Goal: Task Accomplishment & Management: Manage account settings

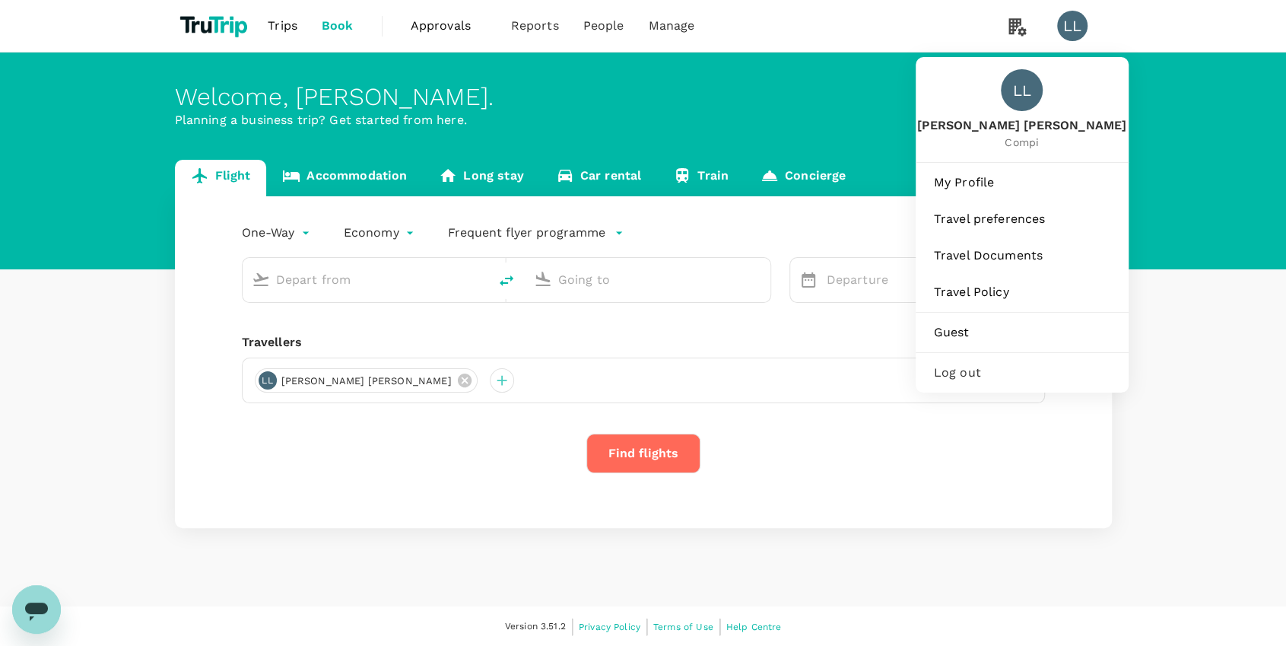
click at [1063, 11] on div "LL" at bounding box center [1078, 26] width 43 height 30
click at [1074, 28] on div "LL" at bounding box center [1072, 26] width 30 height 30
click at [1077, 19] on div "LL" at bounding box center [1072, 26] width 30 height 30
click at [977, 180] on span "My Profile" at bounding box center [1022, 182] width 176 height 18
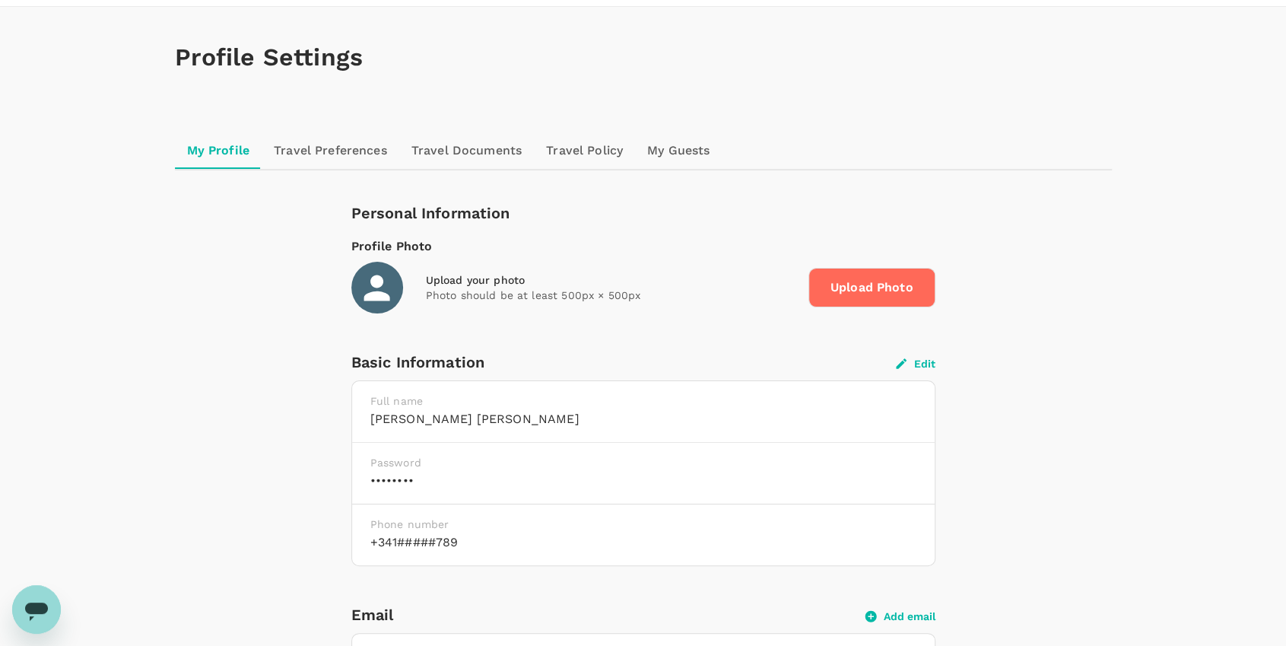
scroll to position [228, 0]
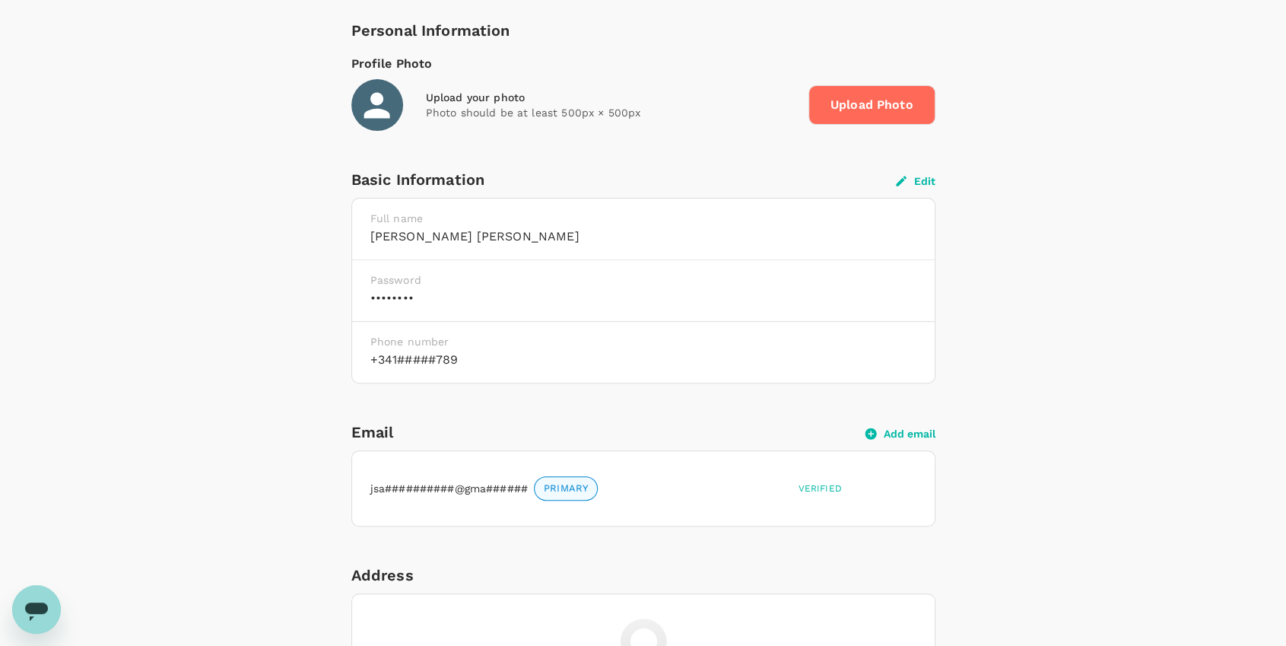
click at [915, 178] on button "Edit" at bounding box center [916, 181] width 40 height 14
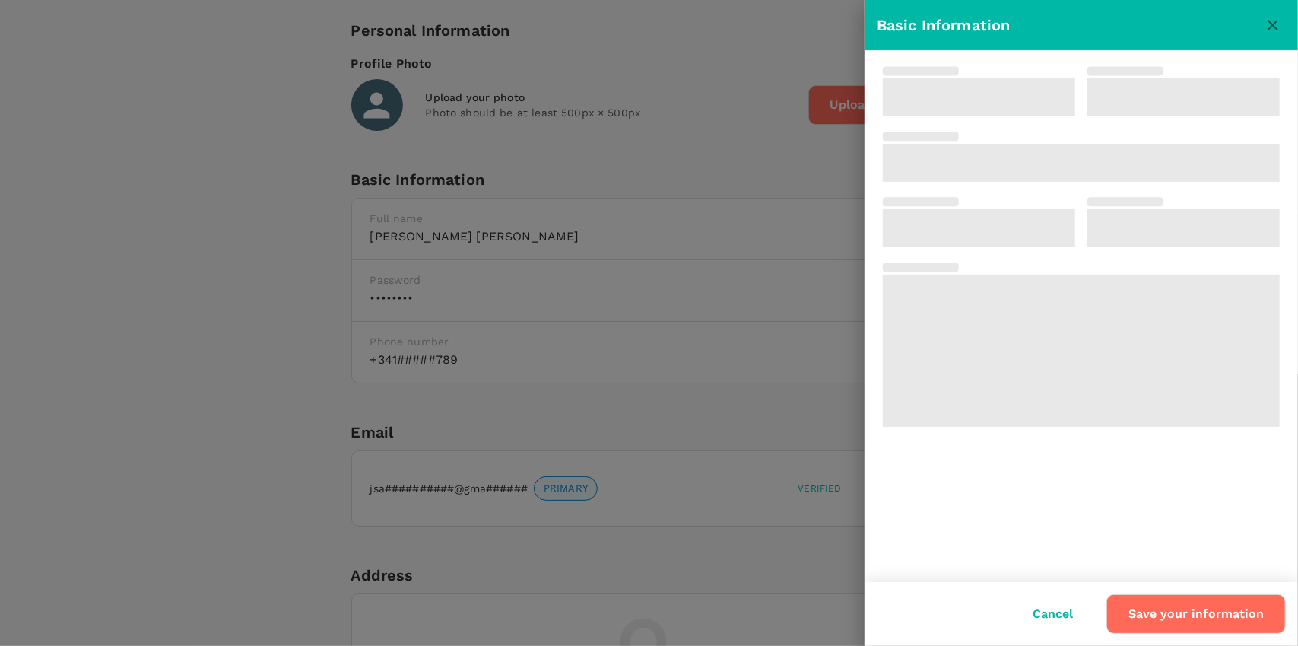
type input "[PERSON_NAME]"
type input "34"
type input "123456789"
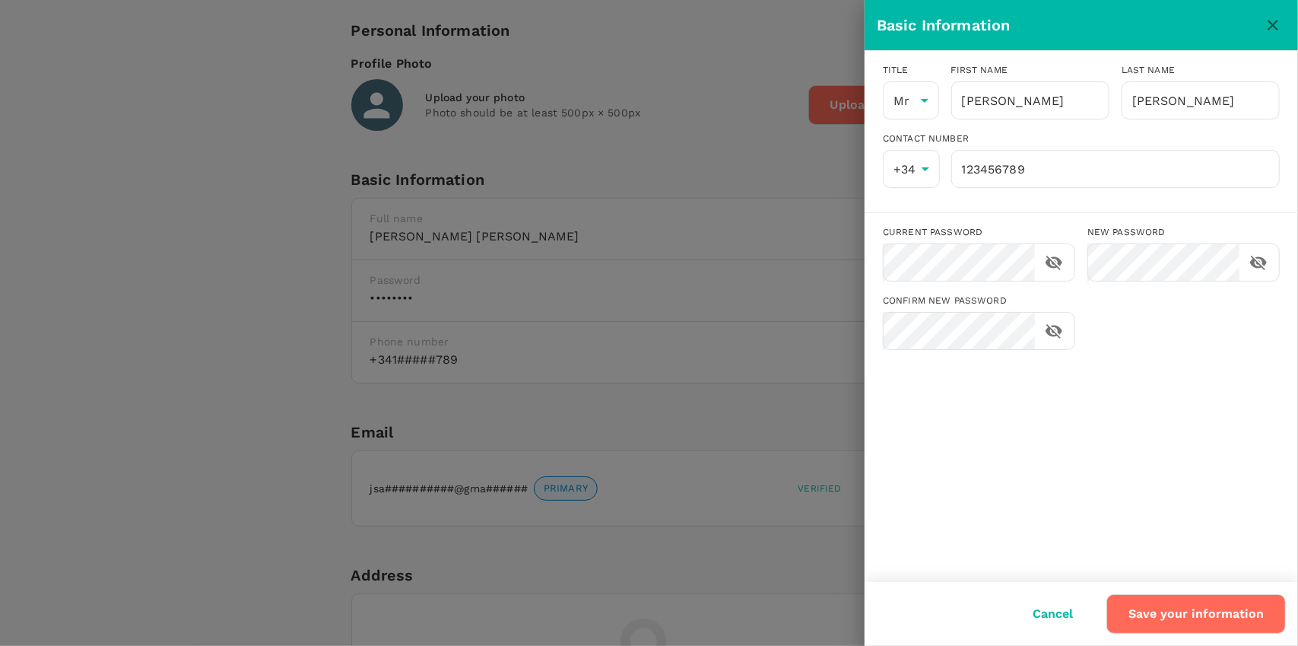
click at [1236, 620] on button "Save your information" at bounding box center [1195, 614] width 179 height 40
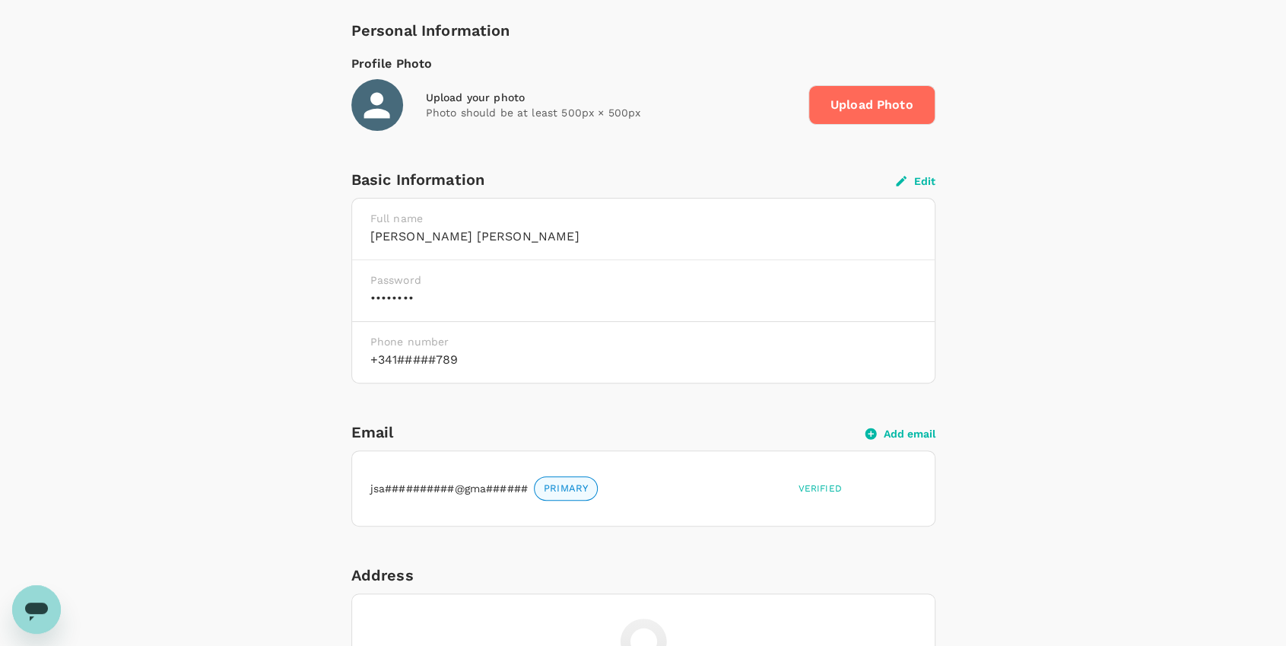
click at [924, 186] on button "Edit" at bounding box center [916, 181] width 40 height 14
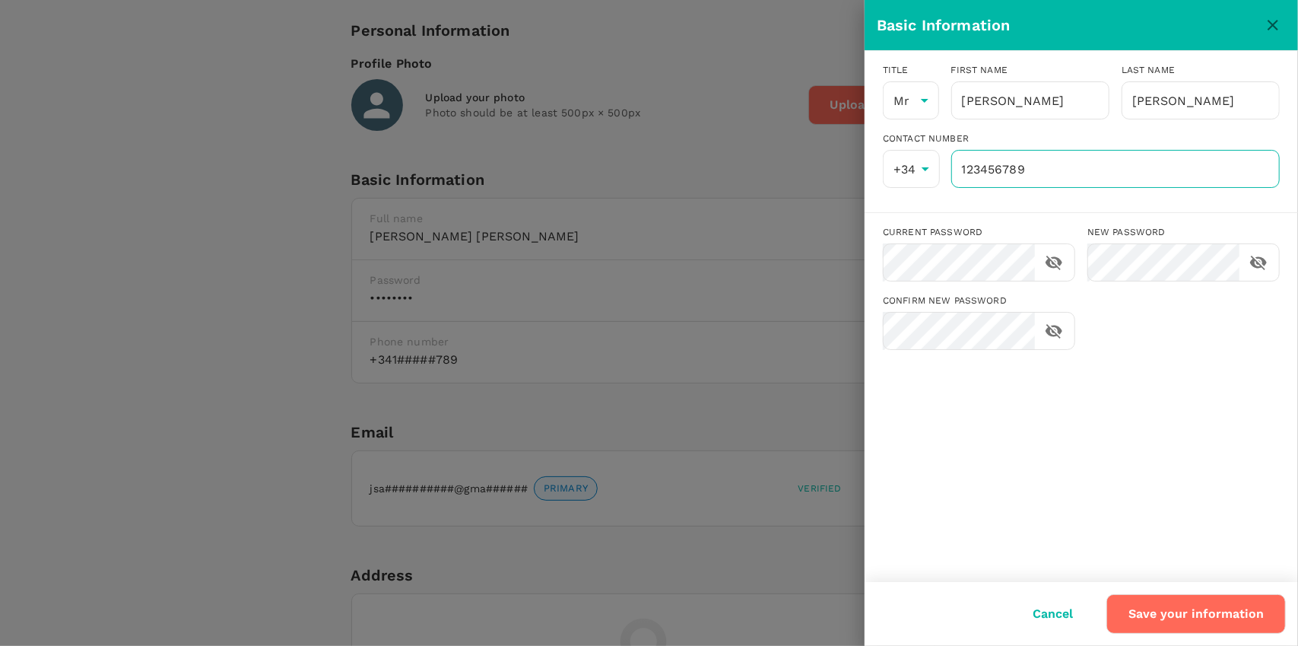
click at [1046, 173] on input "123456789" at bounding box center [1115, 169] width 328 height 38
type input "123456781"
click at [1206, 616] on button "Save your information" at bounding box center [1195, 614] width 179 height 40
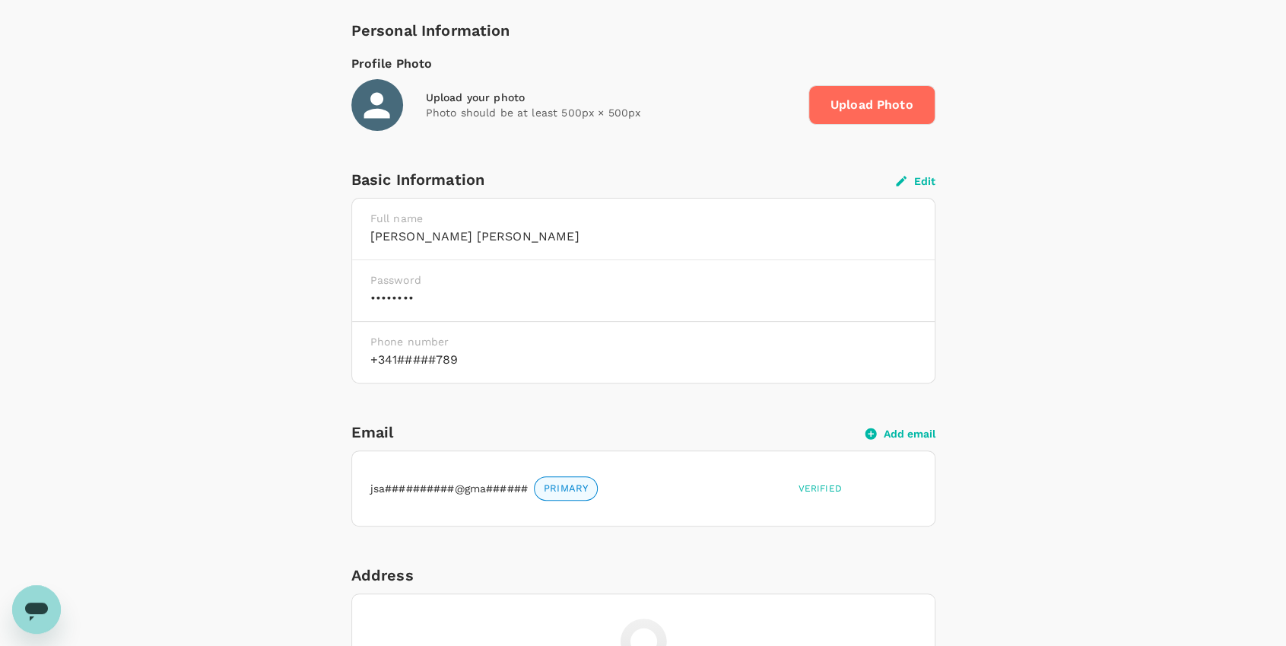
click at [917, 173] on div "Edit" at bounding box center [916, 180] width 40 height 16
click at [914, 180] on button "Edit" at bounding box center [916, 181] width 40 height 14
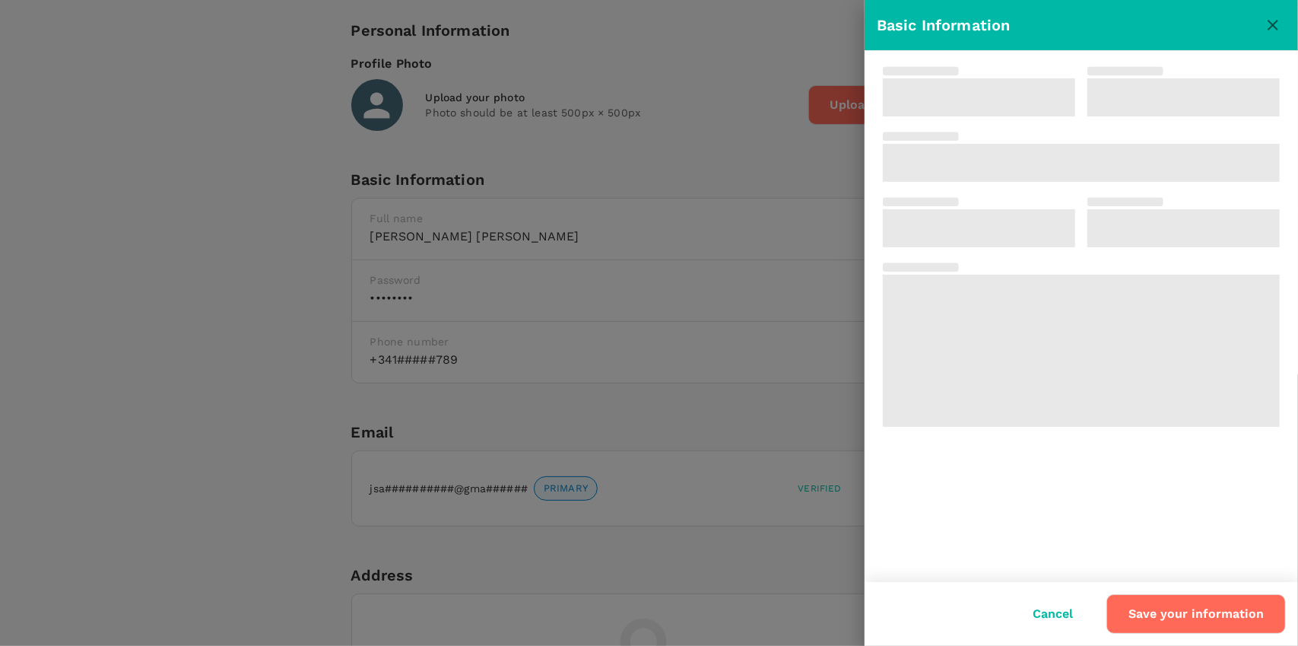
type input "[PERSON_NAME]"
type input "34"
type input "123456789"
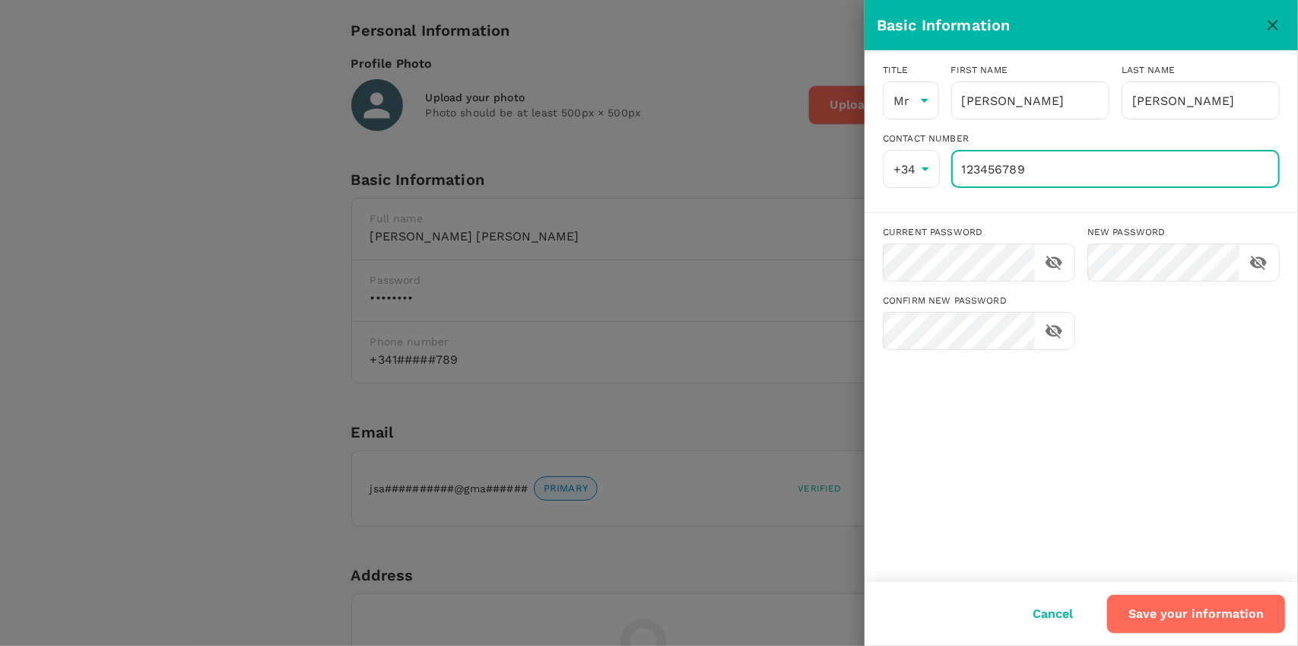
click at [1008, 176] on input "123456789" at bounding box center [1115, 169] width 328 height 38
click at [728, 220] on div at bounding box center [649, 323] width 1298 height 646
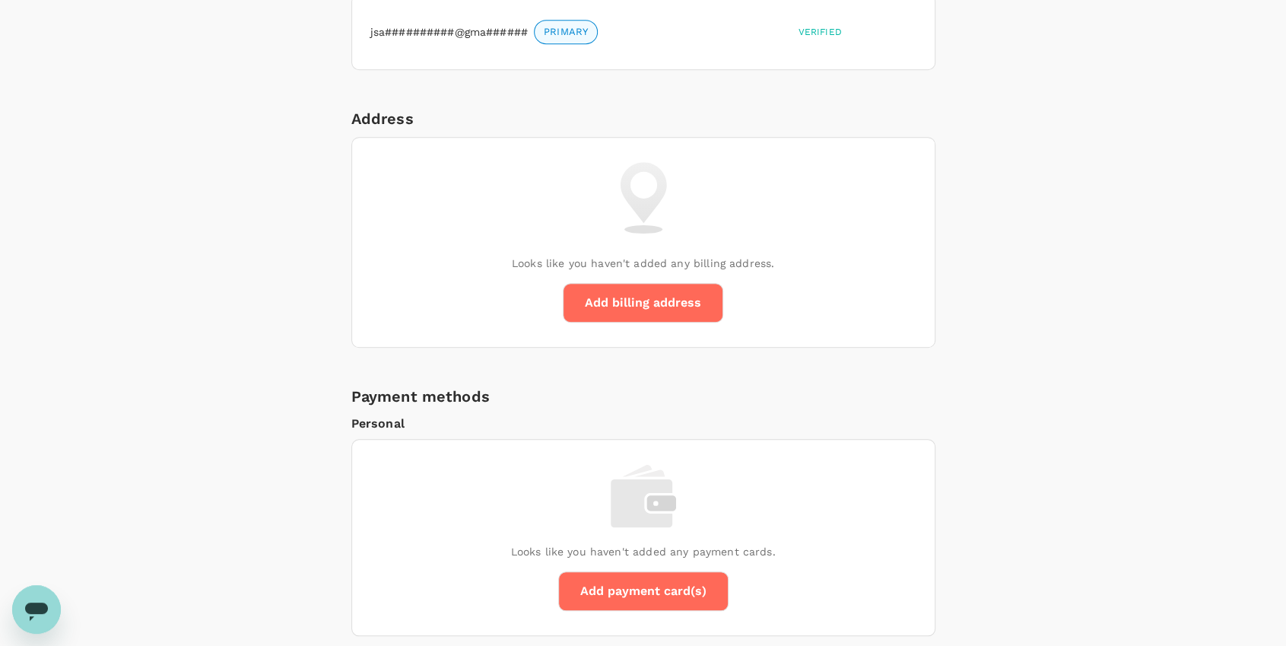
scroll to position [152, 0]
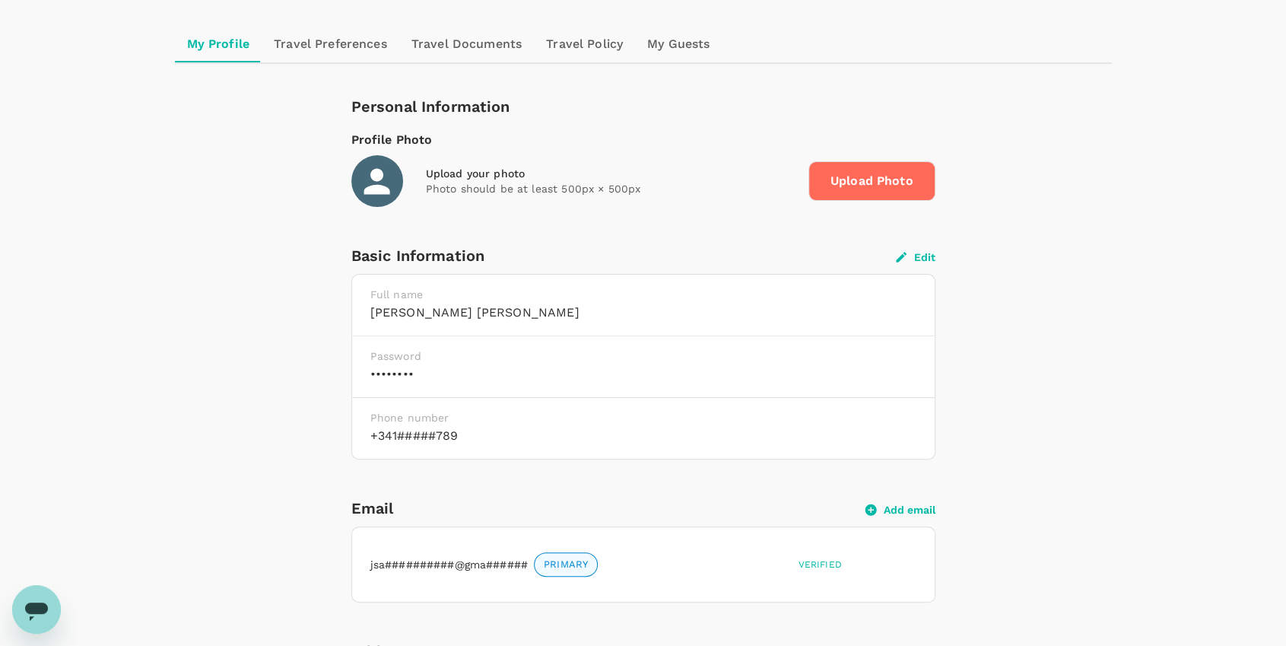
click at [306, 31] on link "Travel Preferences" at bounding box center [331, 44] width 138 height 36
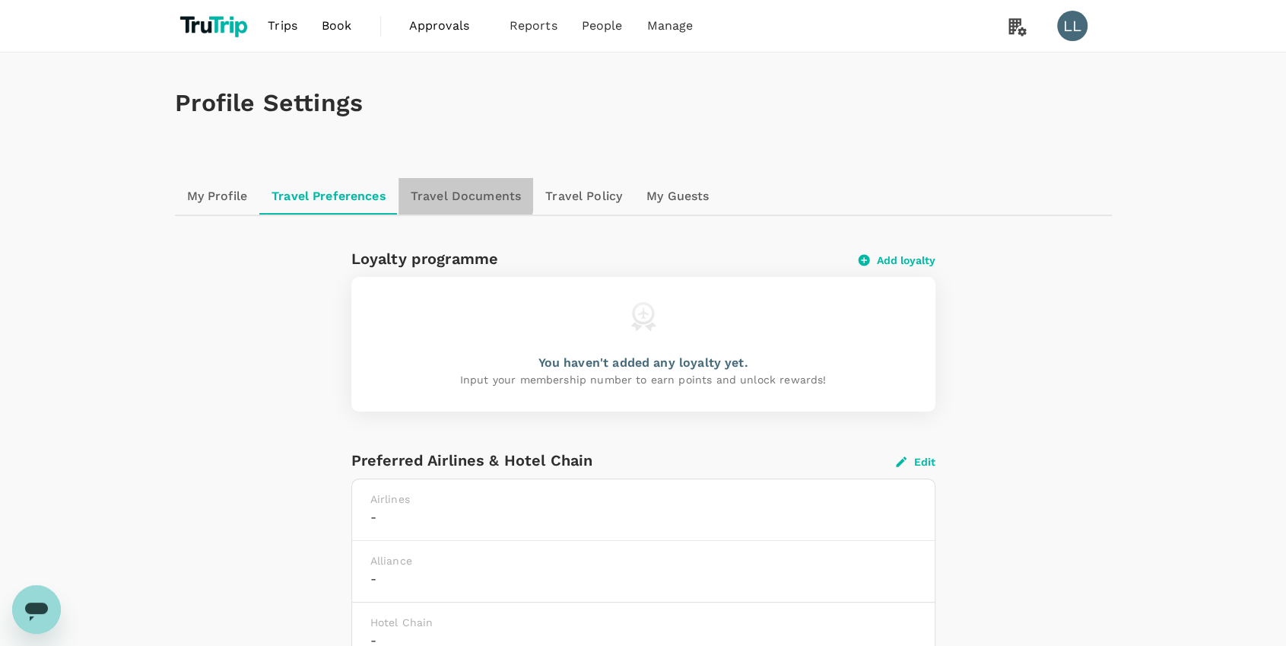
click at [443, 190] on link "Travel Documents" at bounding box center [465, 196] width 135 height 36
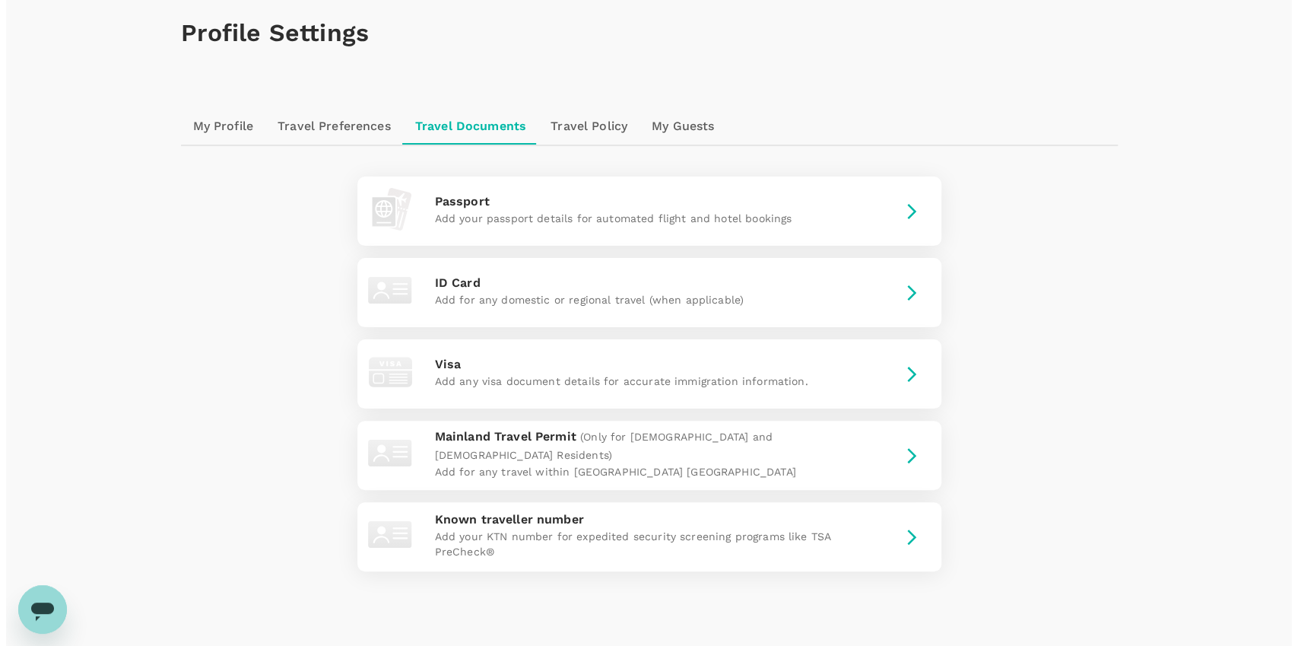
scroll to position [149, 0]
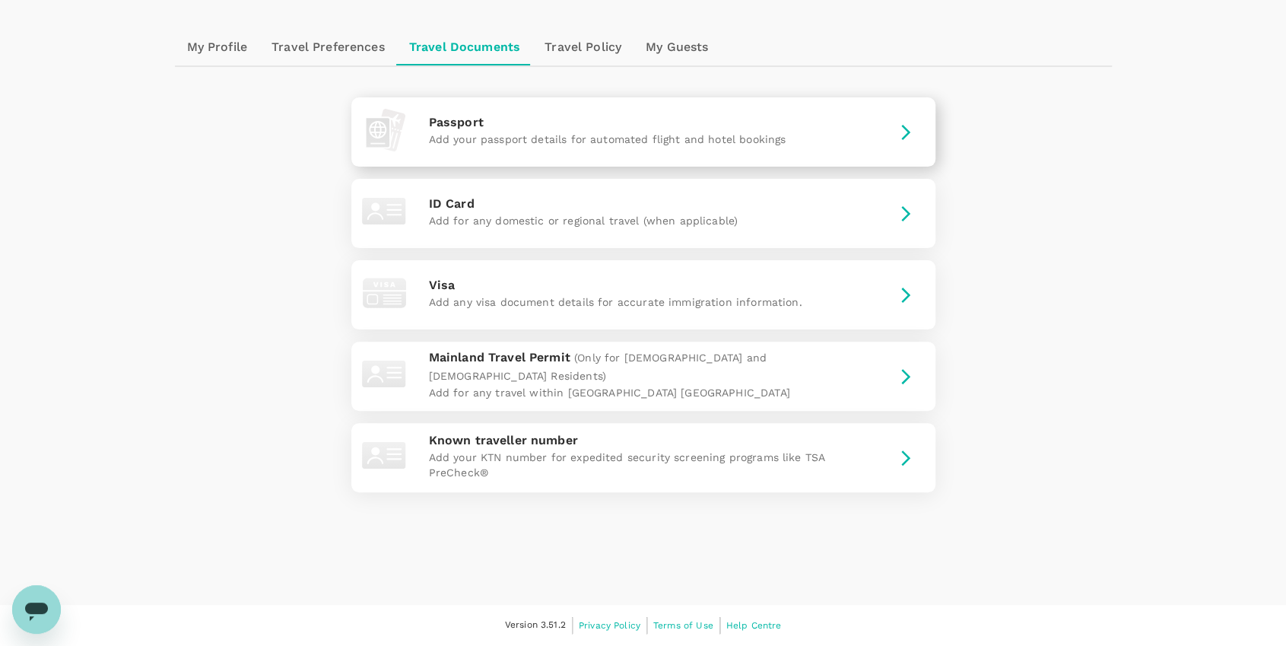
click at [701, 146] on p "Add your passport details for automated flight and hotel bookings" at bounding box center [643, 139] width 429 height 15
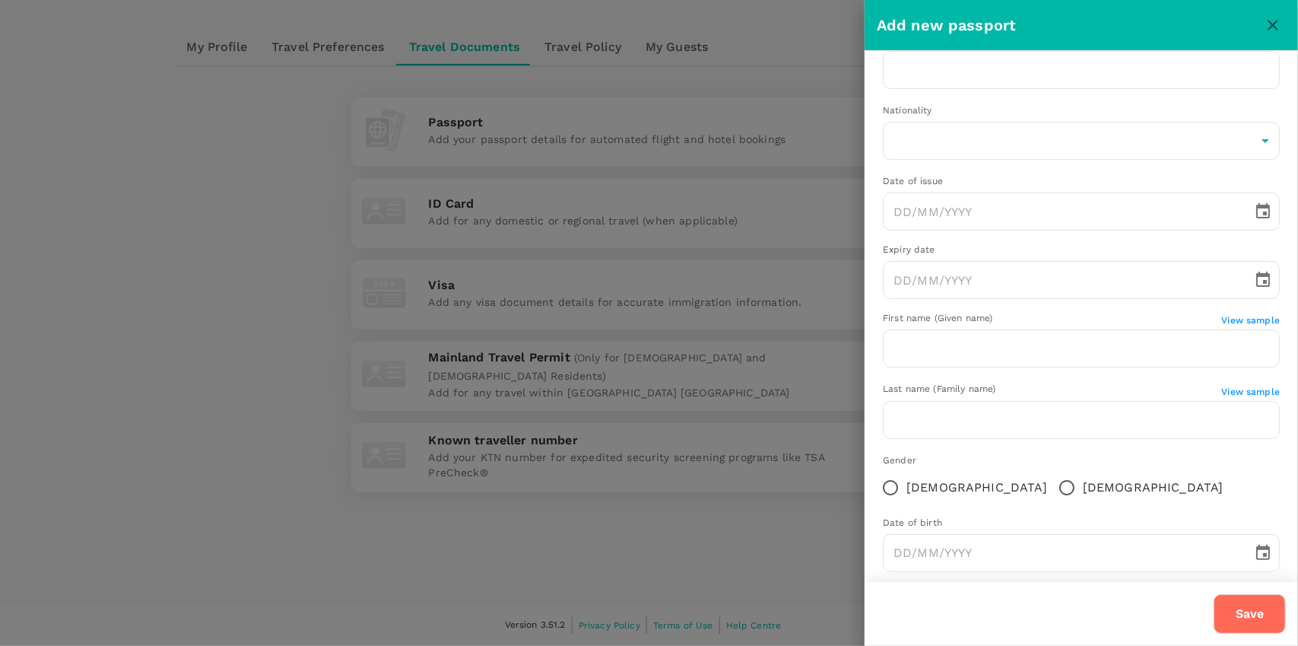
scroll to position [56, 0]
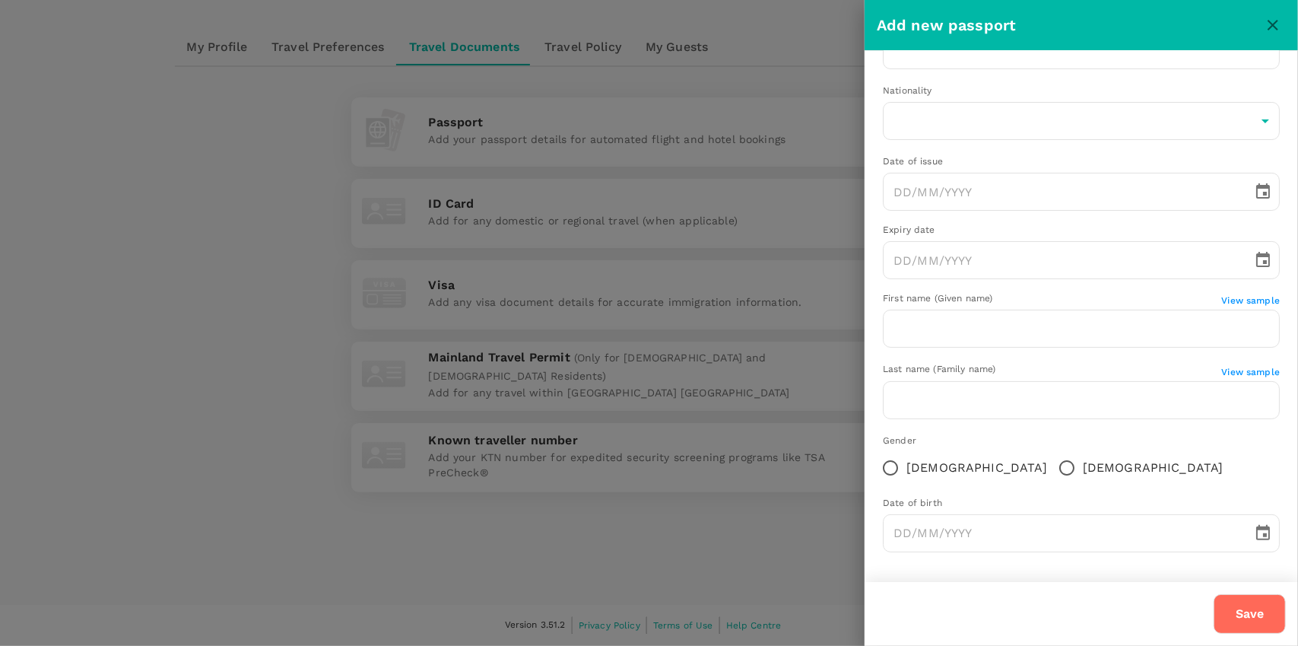
click at [526, 212] on div at bounding box center [649, 323] width 1298 height 646
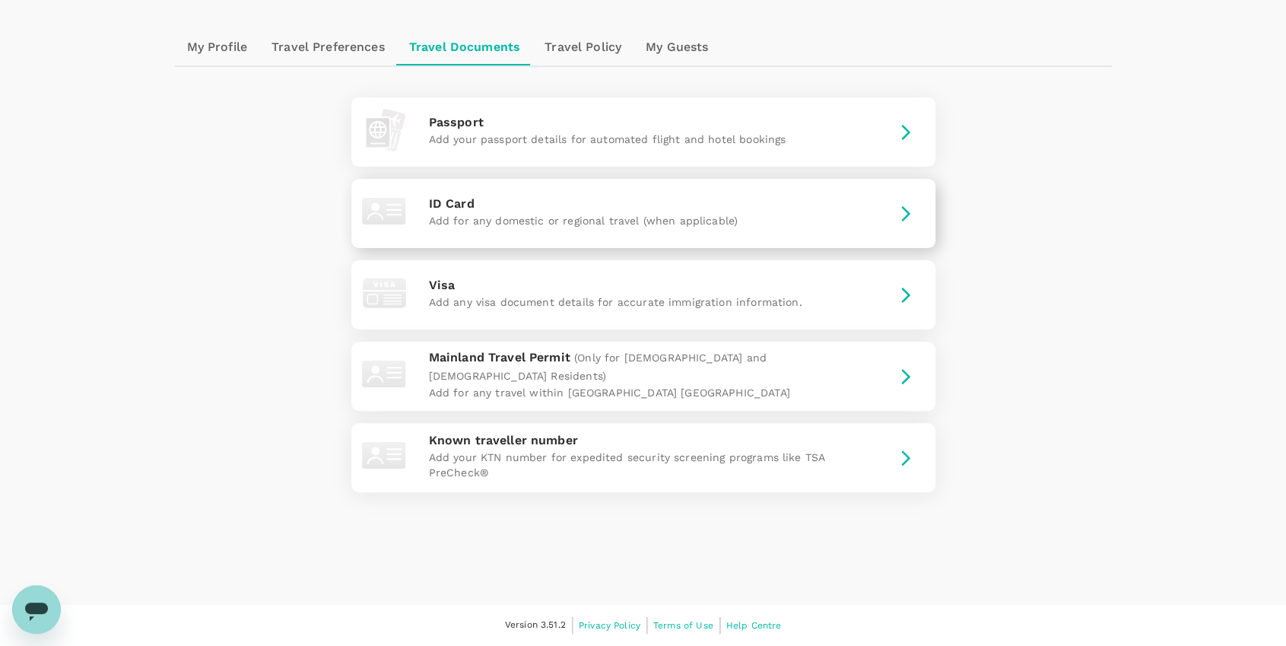
click at [515, 198] on p "ID Card" at bounding box center [643, 204] width 429 height 18
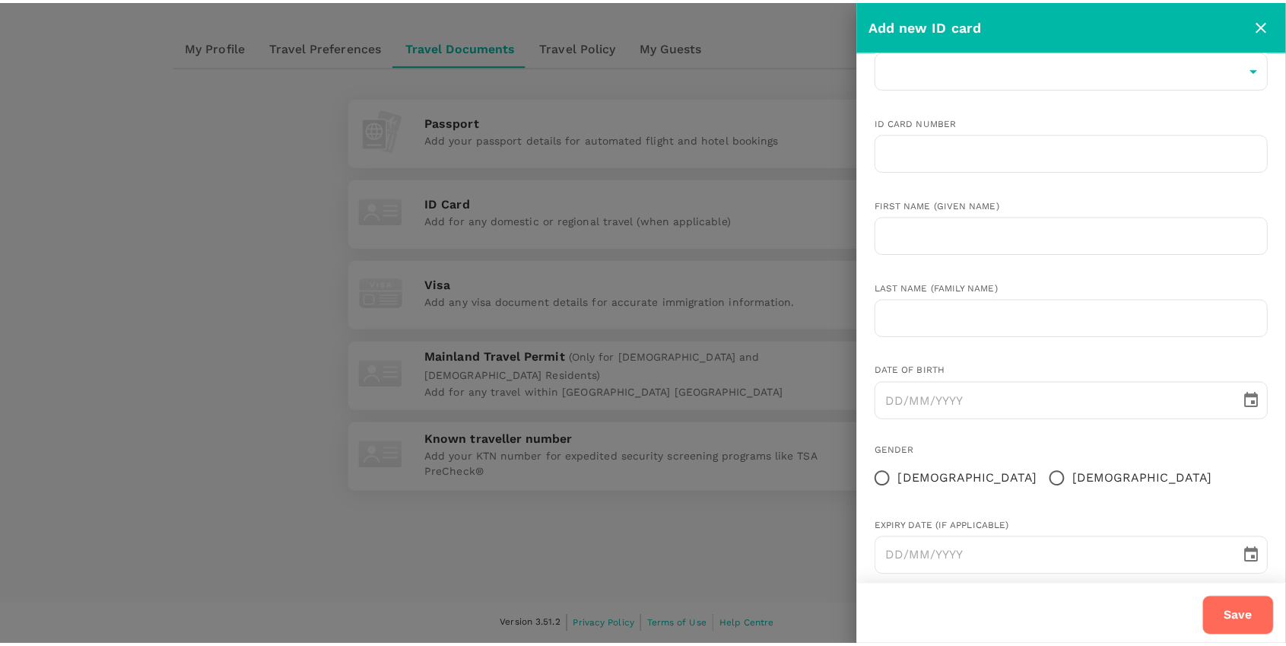
scroll to position [58, 0]
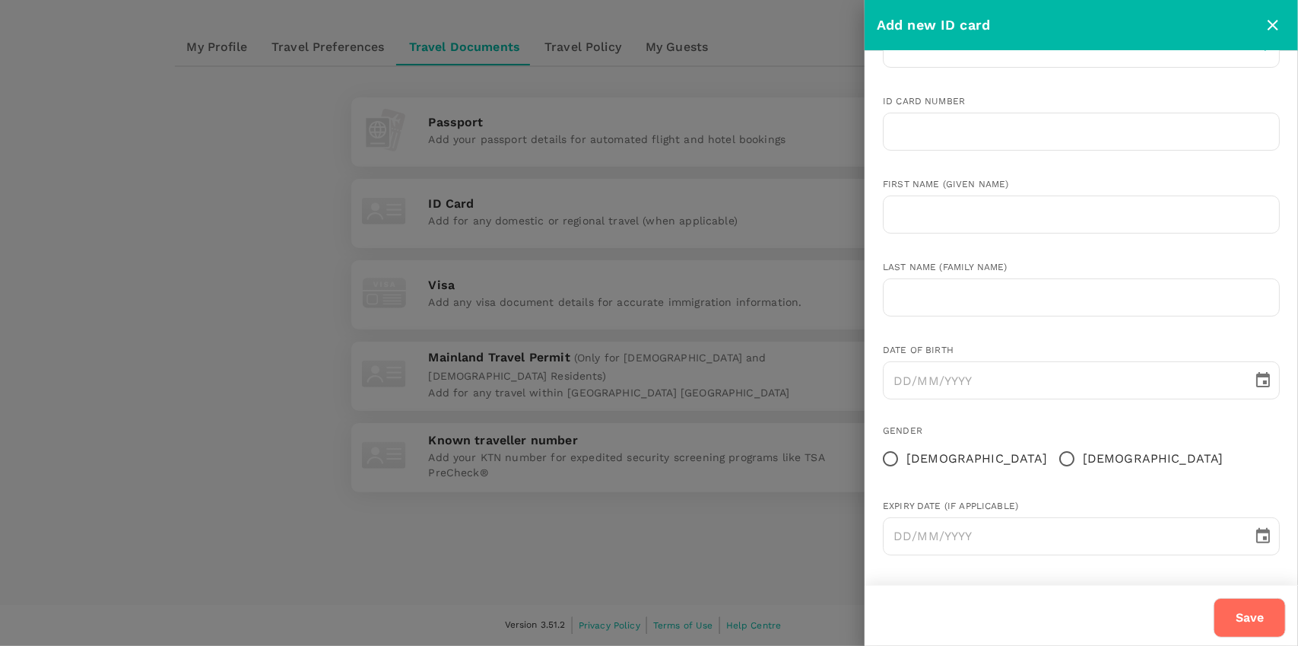
click at [640, 300] on div at bounding box center [649, 323] width 1298 height 646
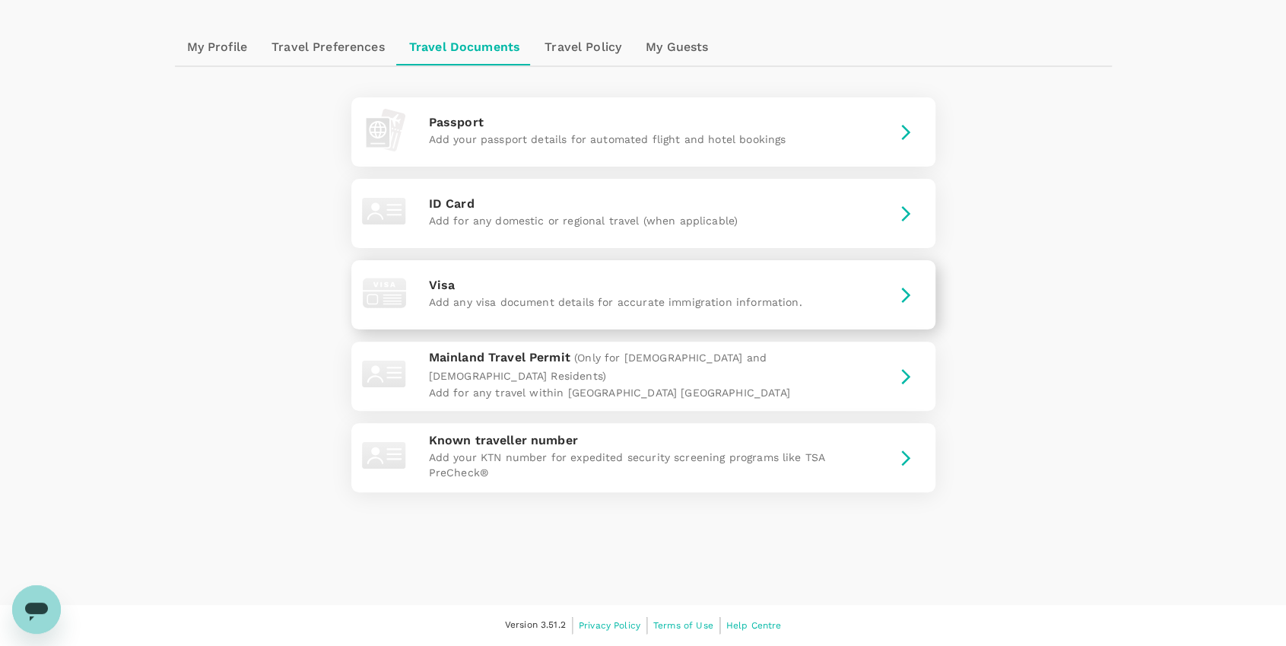
click at [544, 292] on p "Visa" at bounding box center [643, 285] width 429 height 18
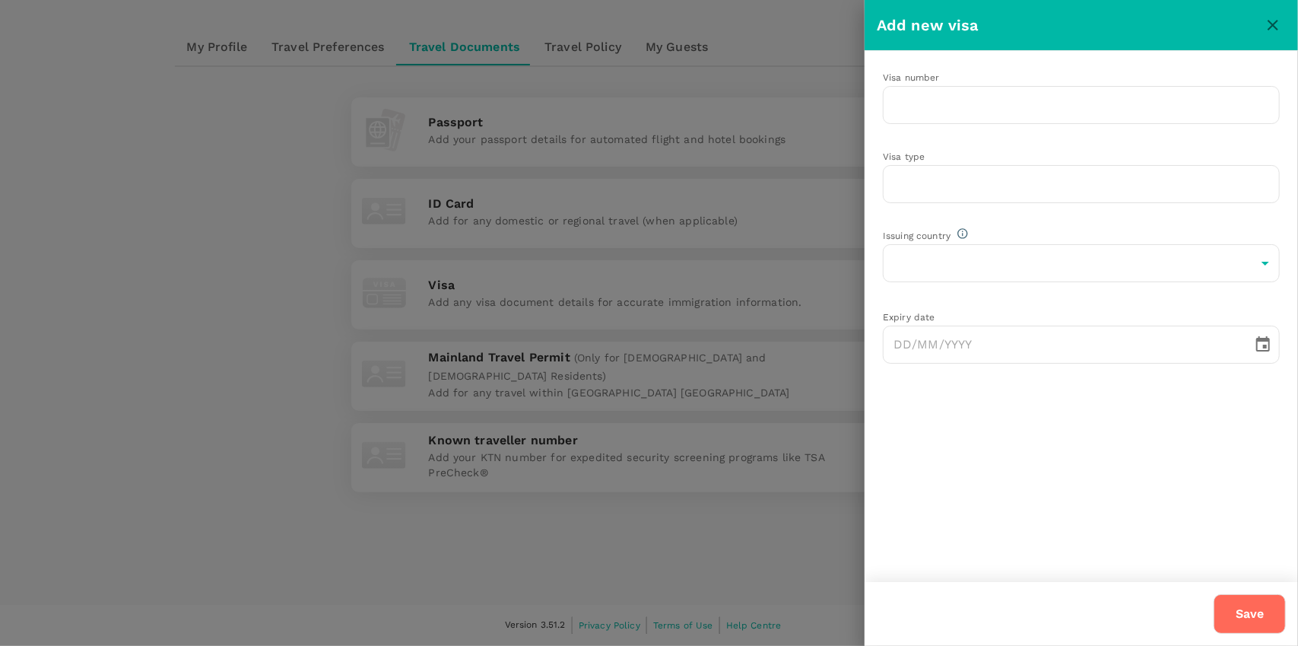
click at [657, 385] on div at bounding box center [649, 323] width 1298 height 646
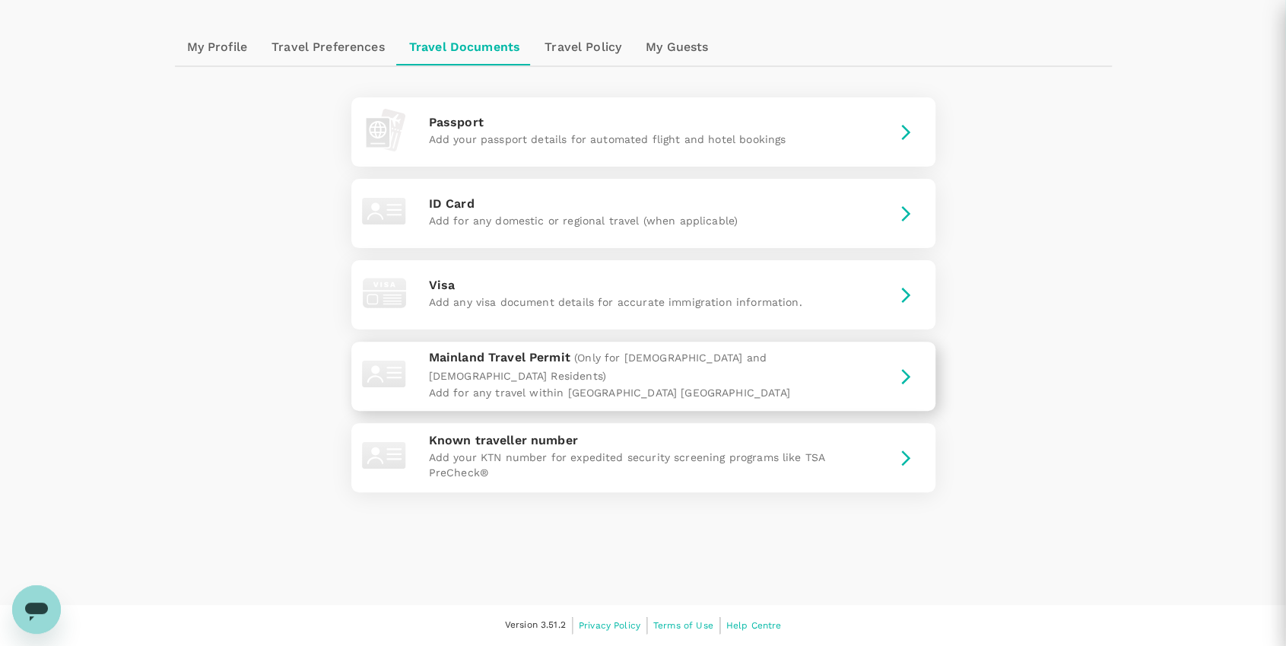
click at [611, 373] on span "(Only for Hong Kong and Macao Residents)" at bounding box center [598, 366] width 338 height 30
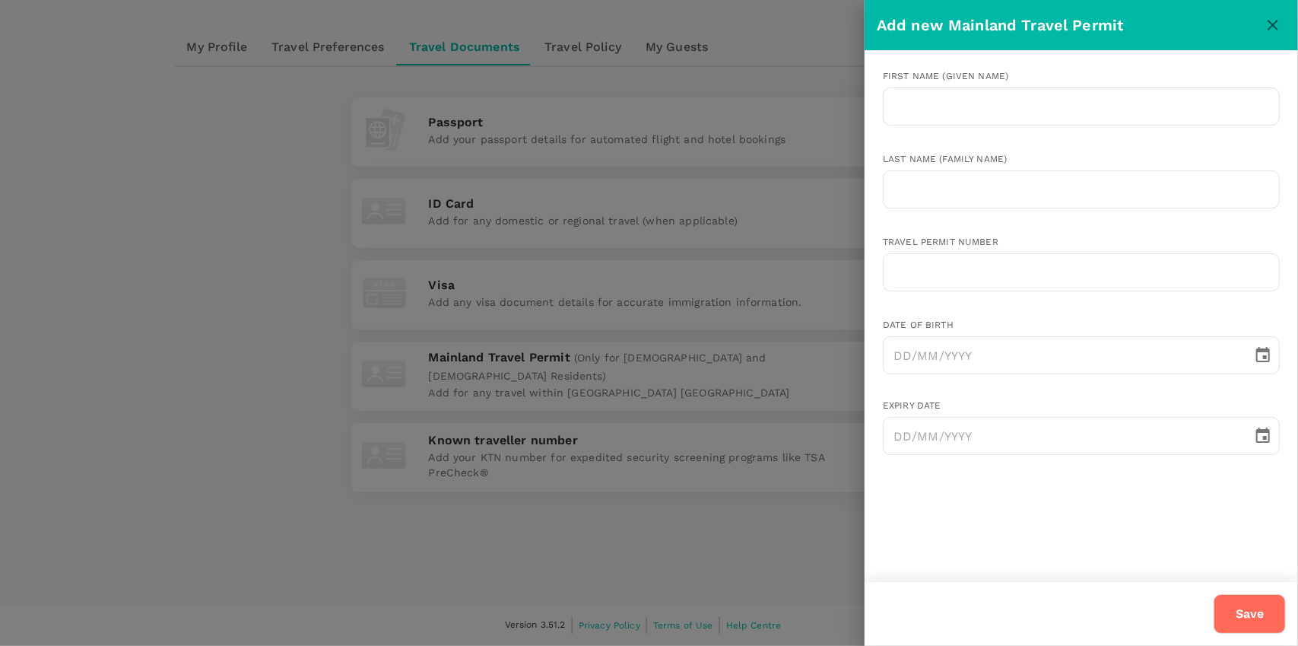
click at [614, 436] on div at bounding box center [649, 323] width 1298 height 646
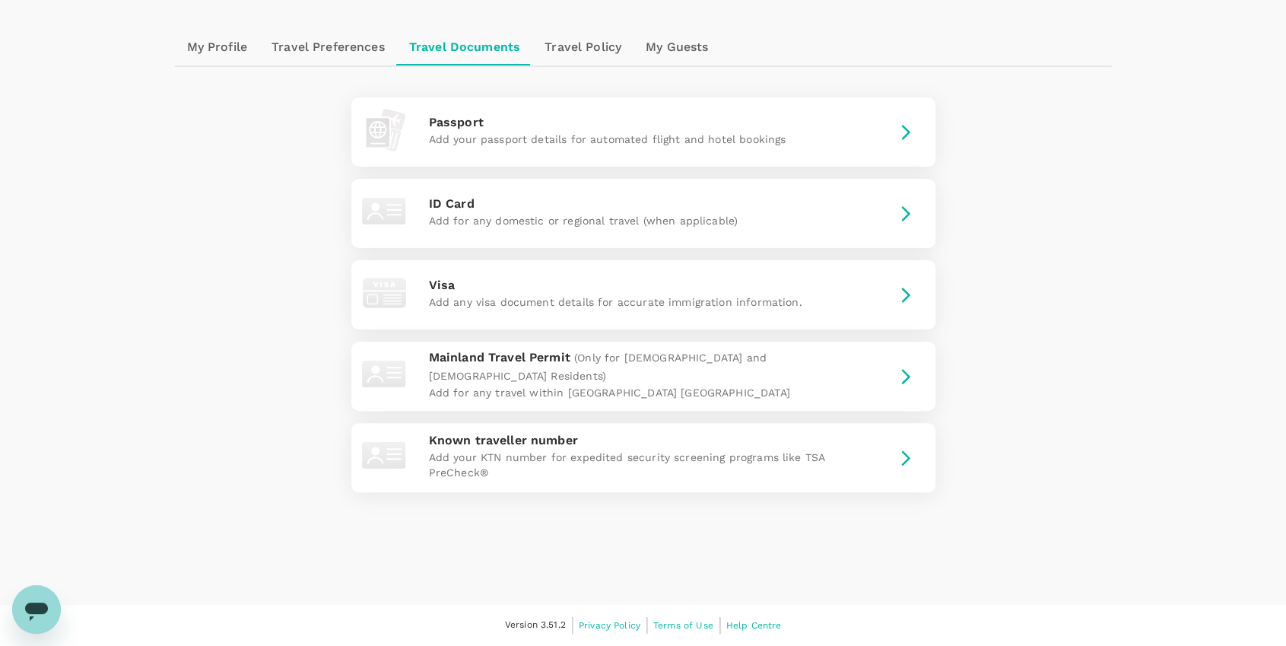
click at [606, 452] on p "Add your KTN number for expedited security screening programs like TSA PreCheck®" at bounding box center [643, 464] width 429 height 30
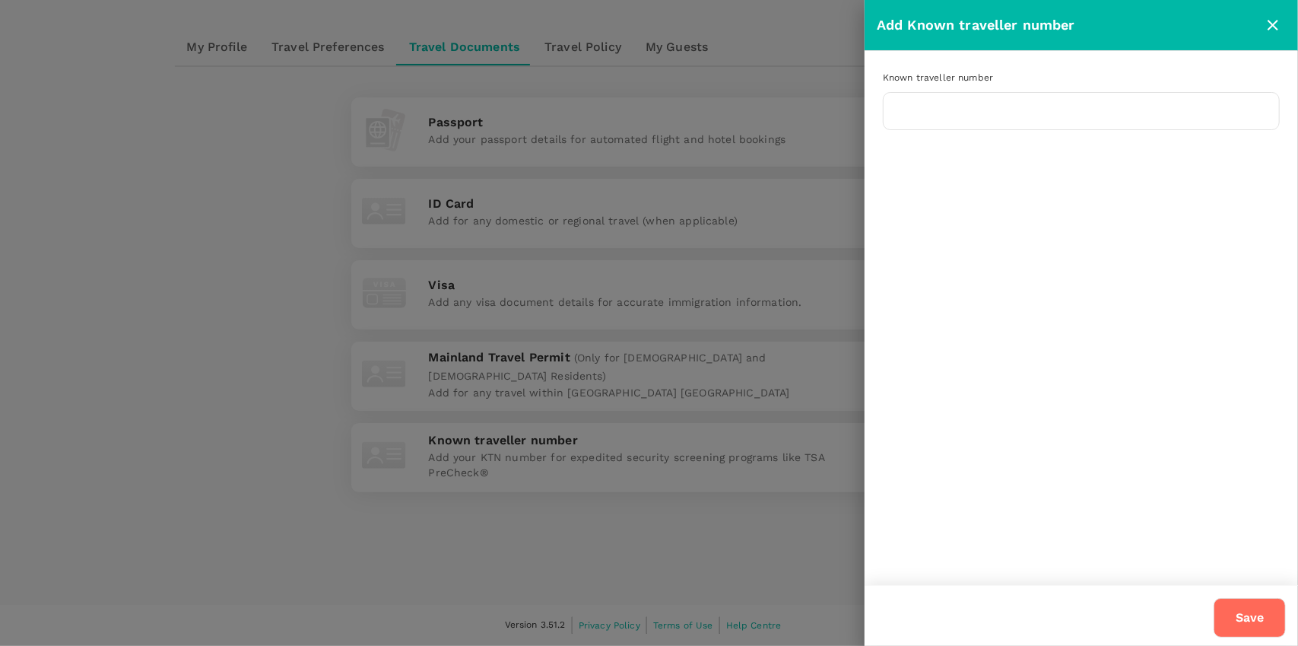
click at [745, 395] on div at bounding box center [649, 323] width 1298 height 646
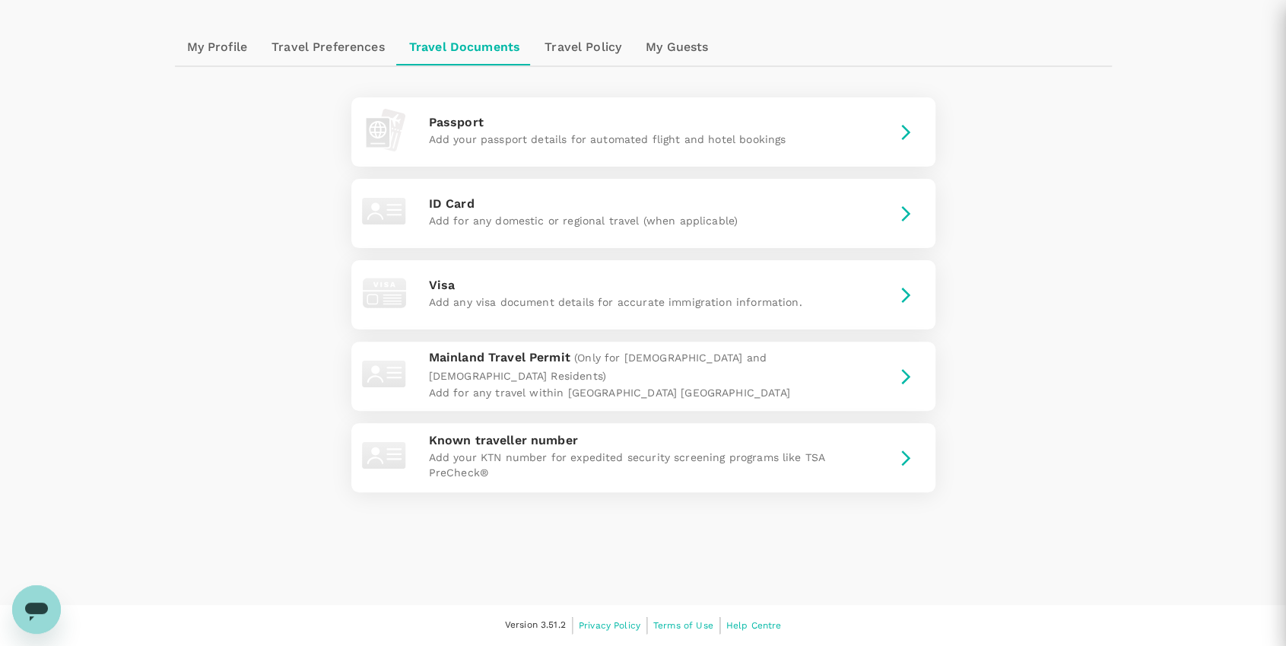
click at [724, 370] on span "(Only for Hong Kong and Macao Residents)" at bounding box center [598, 366] width 338 height 30
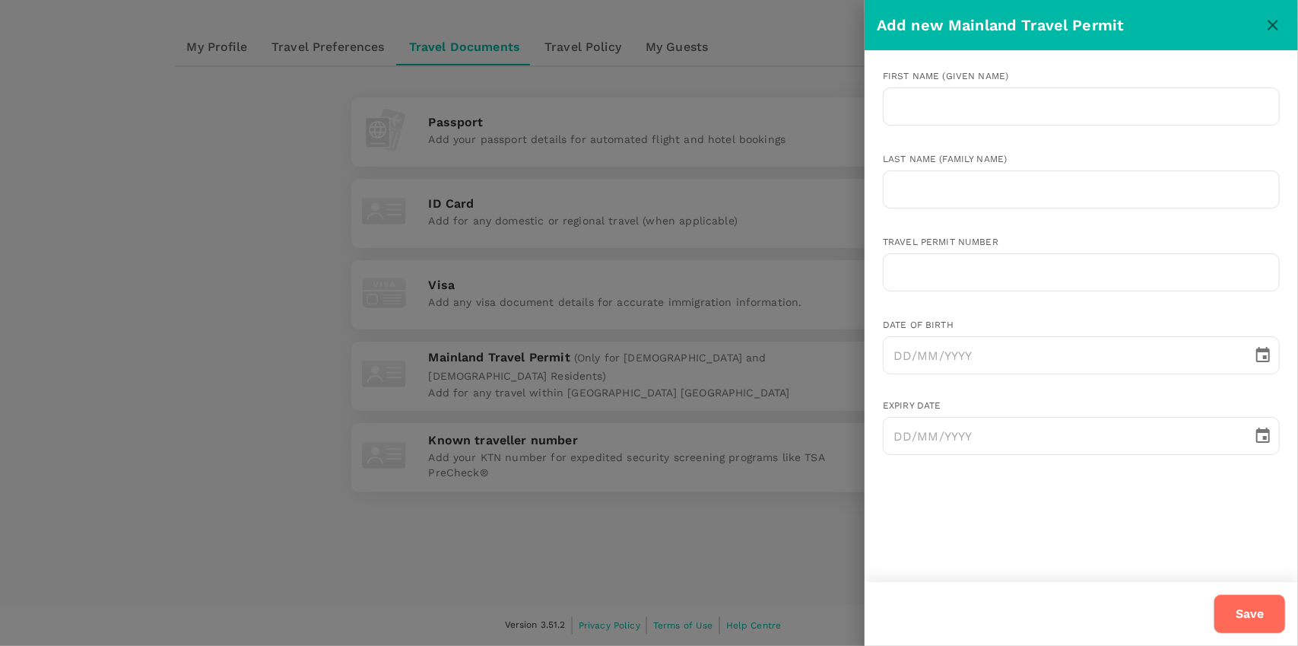
click at [656, 250] on div at bounding box center [649, 323] width 1298 height 646
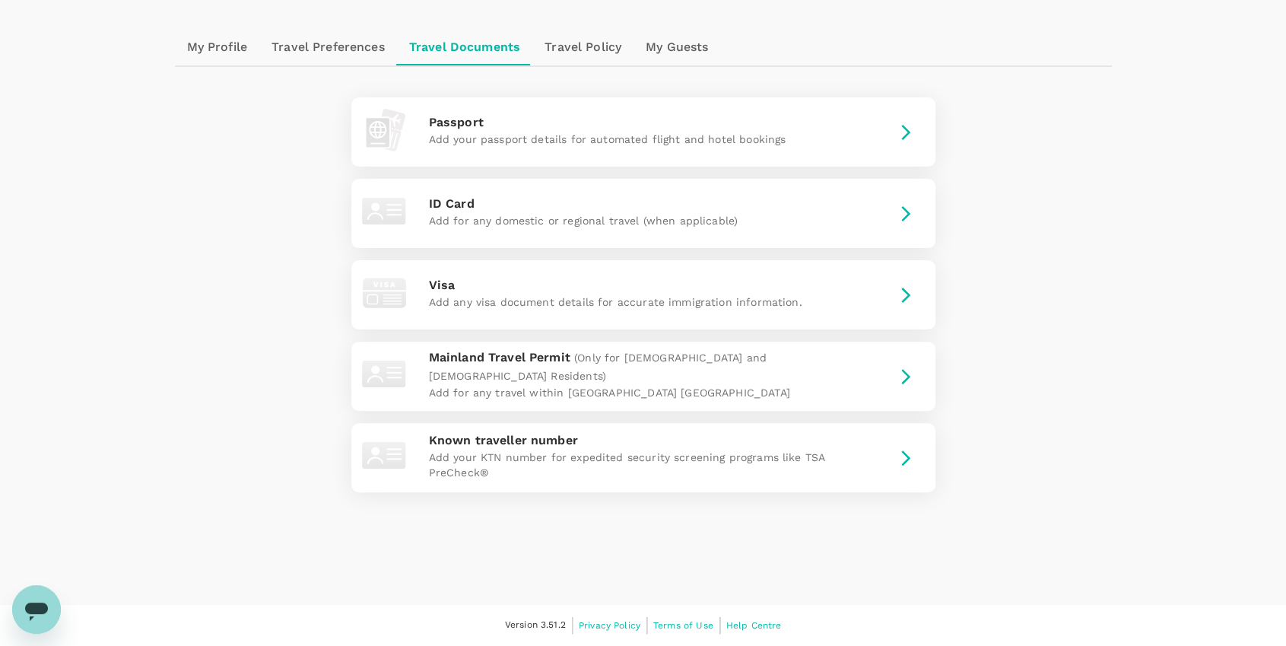
click at [543, 53] on link "Travel Policy" at bounding box center [582, 47] width 101 height 36
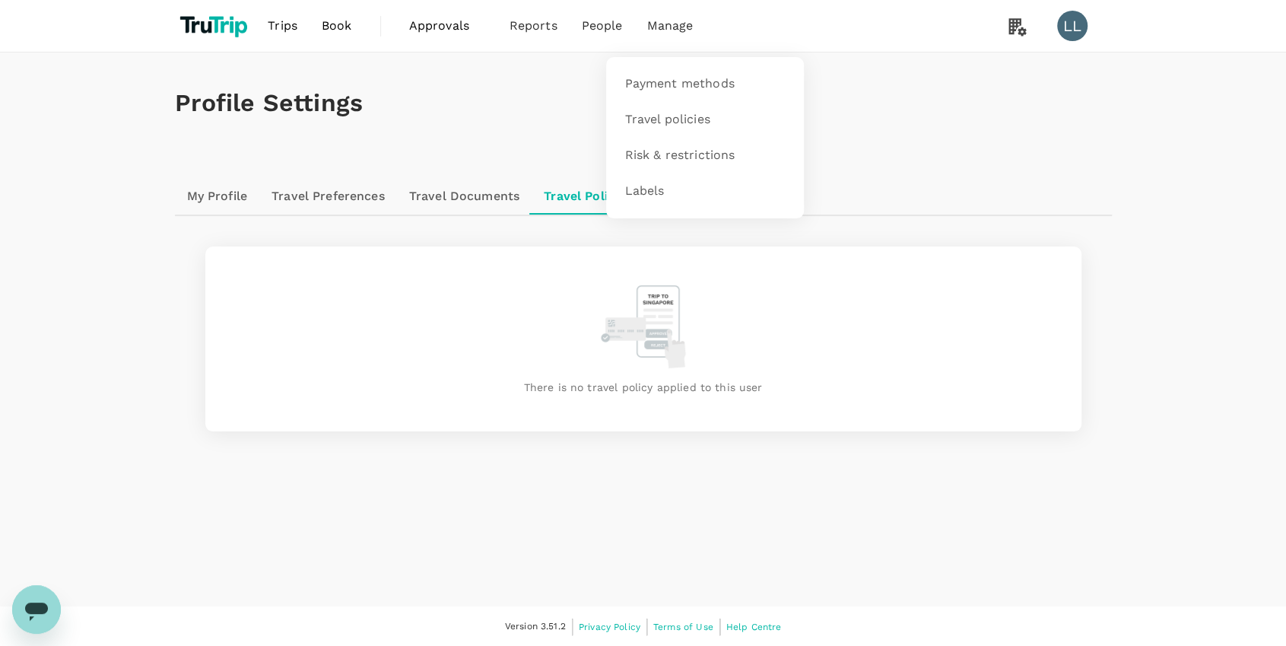
click at [686, 34] on span "Manage" at bounding box center [669, 26] width 46 height 18
click at [682, 24] on span "Manage" at bounding box center [669, 26] width 46 height 18
click at [666, 21] on span "Manage" at bounding box center [669, 26] width 46 height 18
click at [683, 84] on span "Payment methods" at bounding box center [678, 83] width 109 height 17
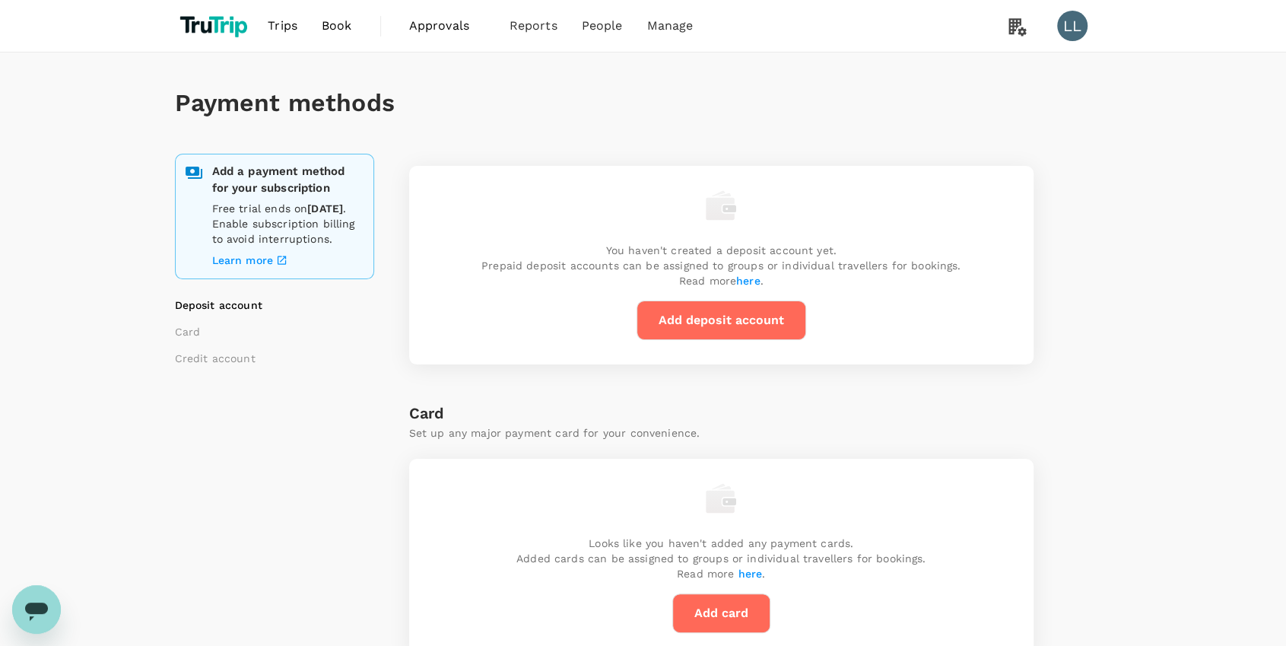
click at [777, 334] on button "Add deposit account" at bounding box center [721, 320] width 170 height 40
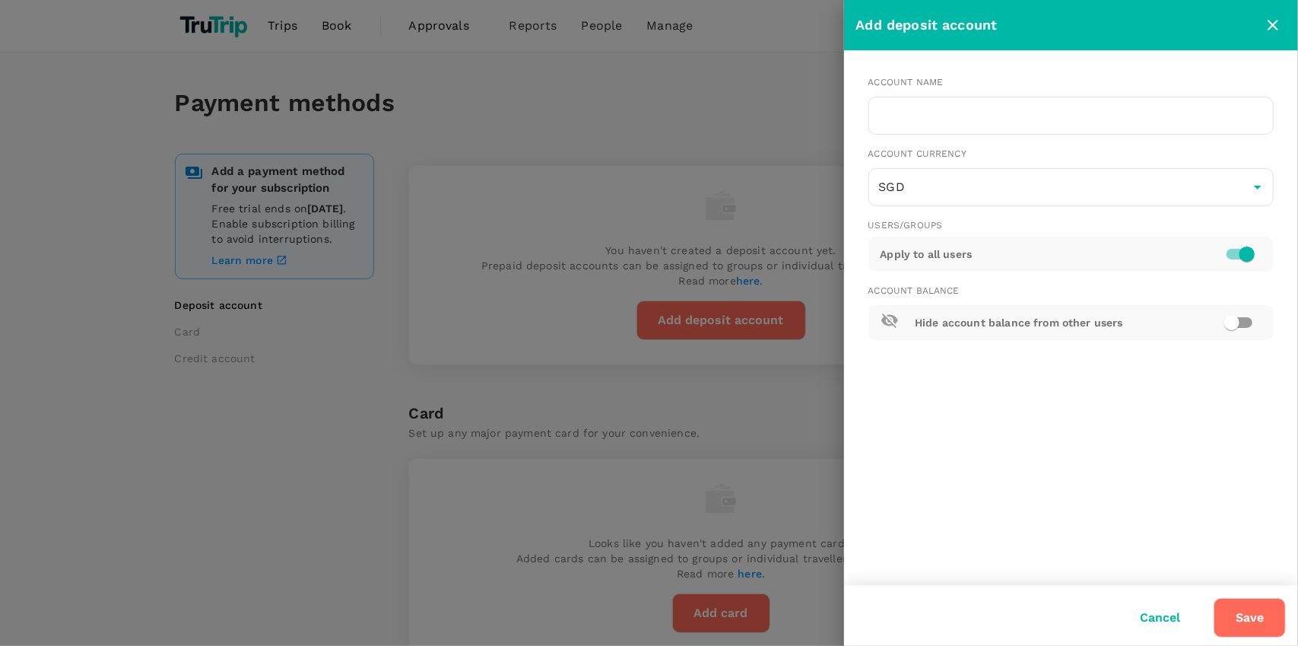
click at [679, 145] on div at bounding box center [649, 323] width 1298 height 646
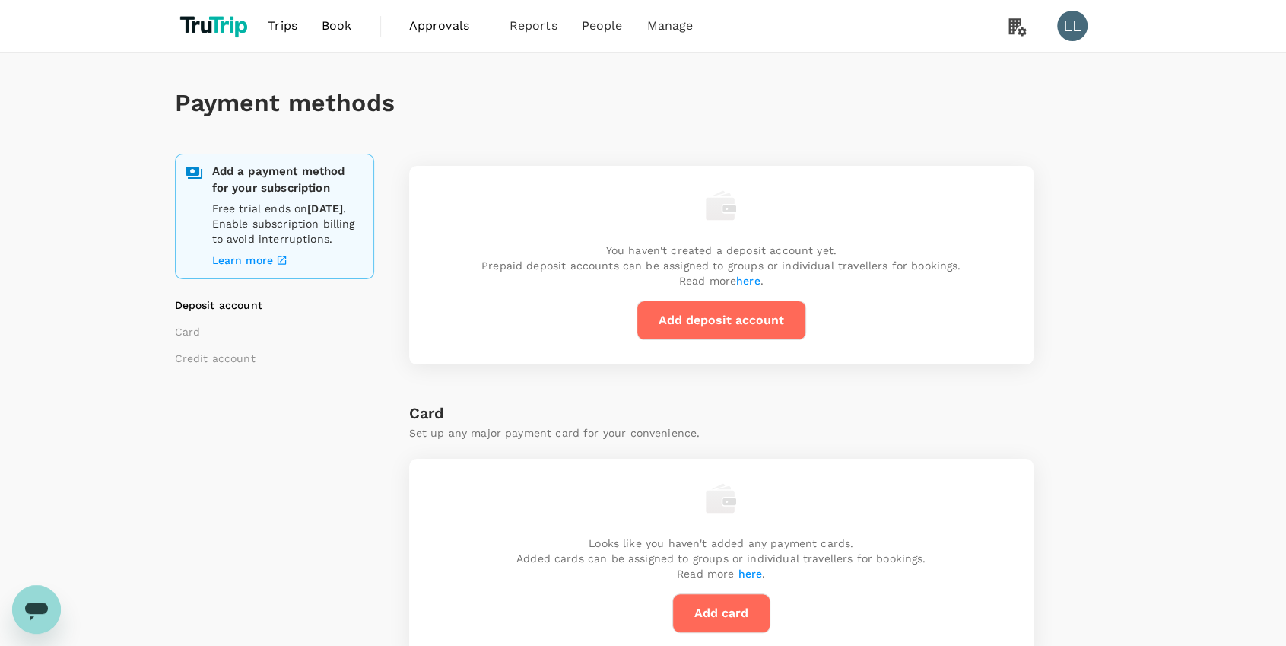
click at [169, 349] on div "Payment methods Add a payment method for your subscription Free trial ends on 1…" at bounding box center [643, 560] width 973 height 1016
click at [173, 347] on div "Payment methods Add a payment method for your subscription Free trial ends on 1…" at bounding box center [643, 560] width 973 height 1016
click at [188, 339] on li "Card" at bounding box center [270, 331] width 190 height 15
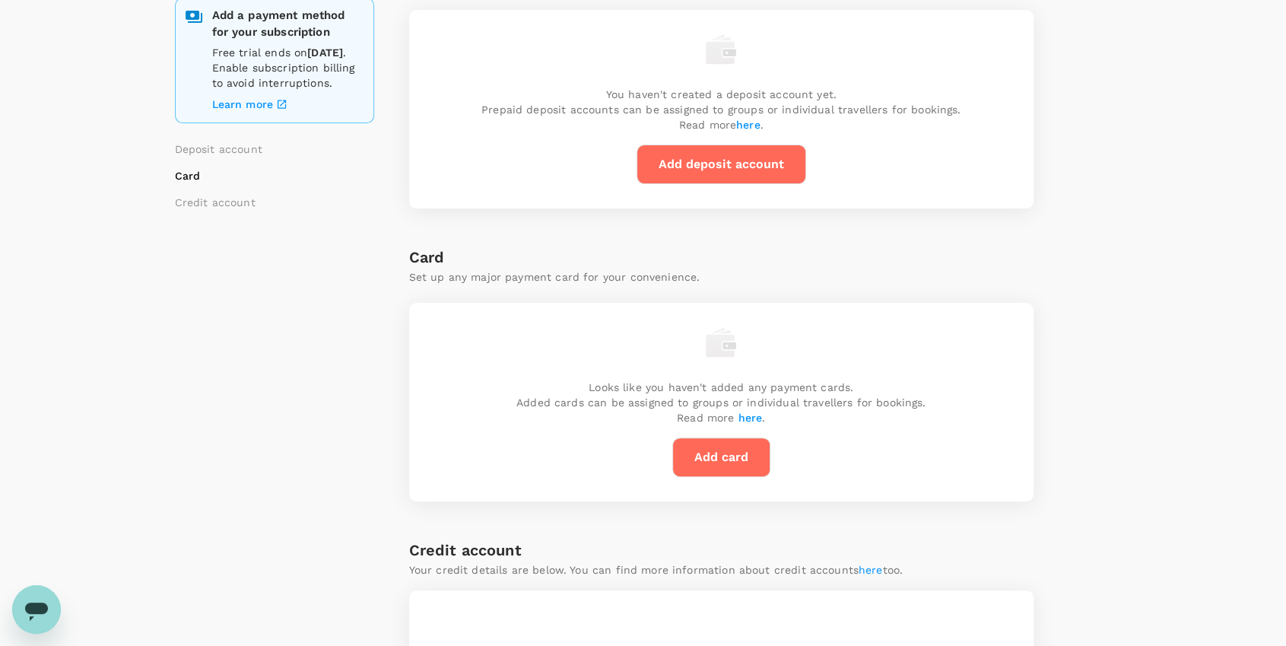
click at [196, 354] on div "Add a payment method for your subscription Free trial ends on 18 October 2025 .…" at bounding box center [292, 455] width 234 height 914
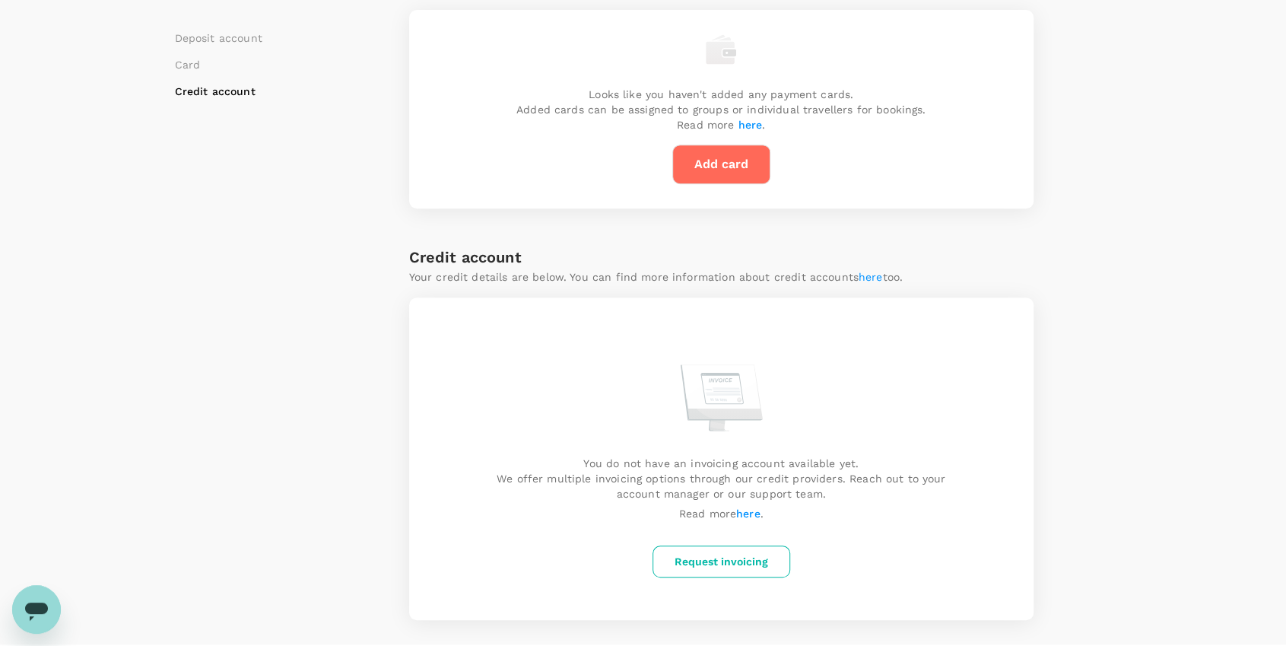
scroll to position [487, 0]
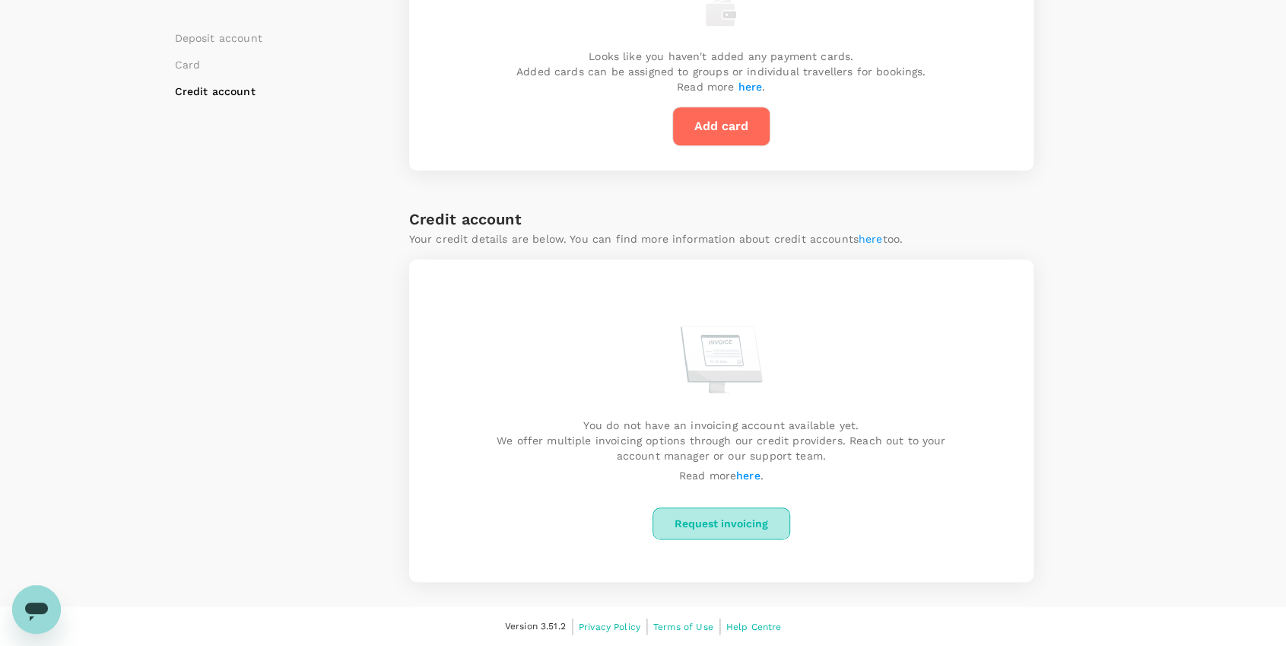
click at [710, 534] on button "Request invoicing" at bounding box center [721, 523] width 138 height 32
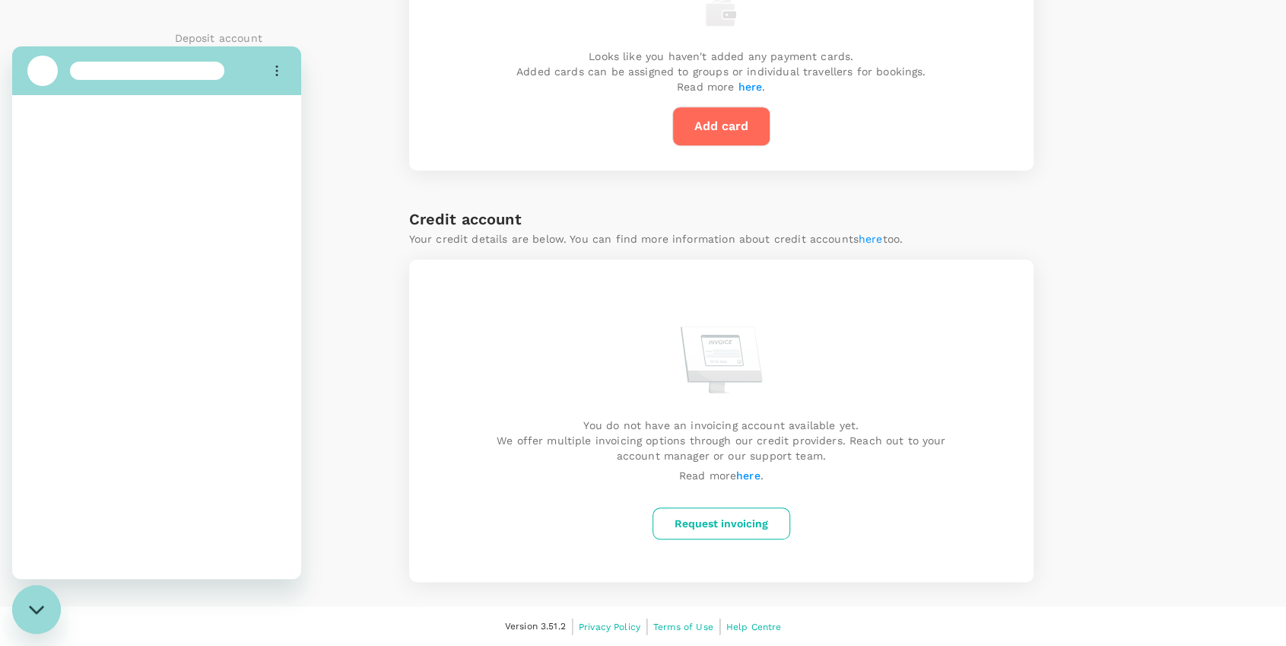
scroll to position [0, 0]
click at [372, 192] on div "Add a payment method for your subscription Free trial ends on 18 October 2025 .…" at bounding box center [292, 124] width 234 height 914
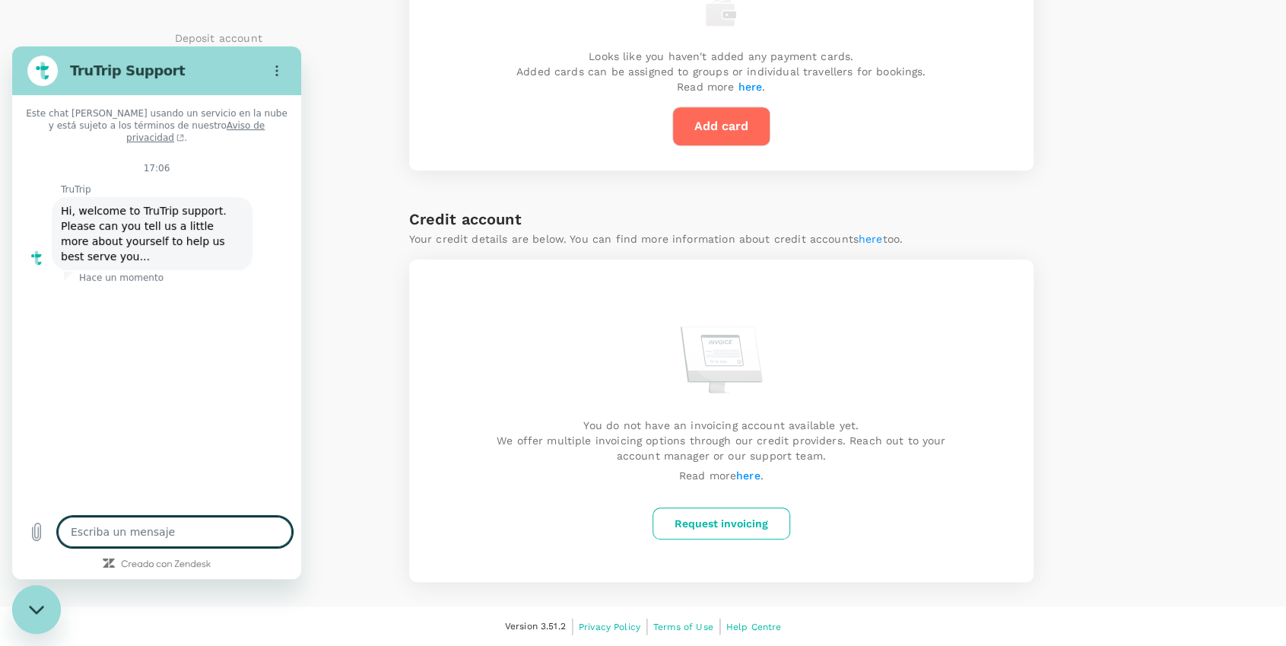
type textarea "x"
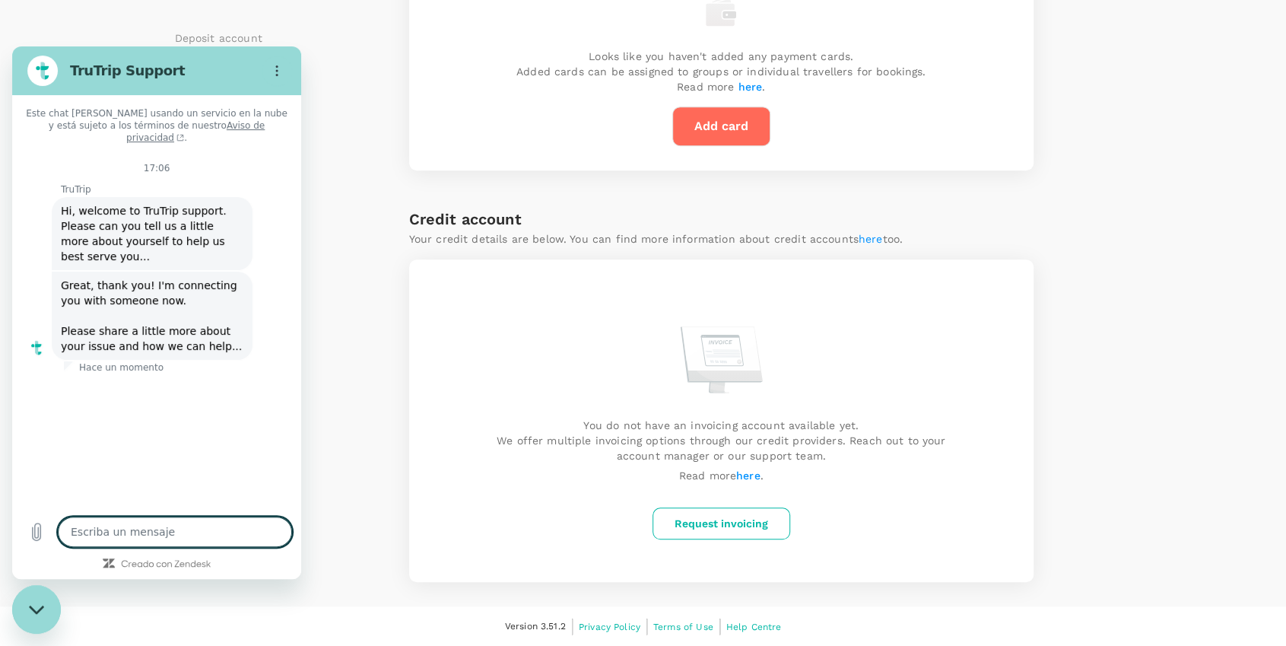
type textarea "s"
type textarea "x"
type textarea "se"
type textarea "x"
type textarea "sen"
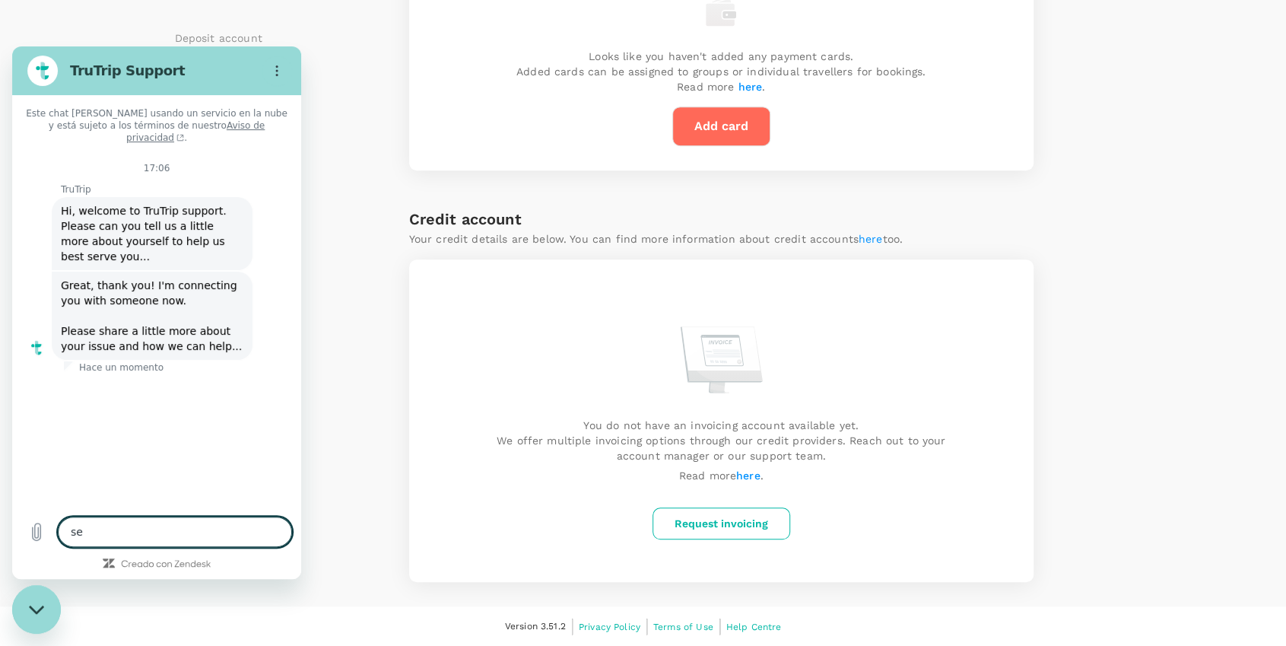
type textarea "x"
type textarea "send"
type textarea "x"
type textarea "send"
type textarea "x"
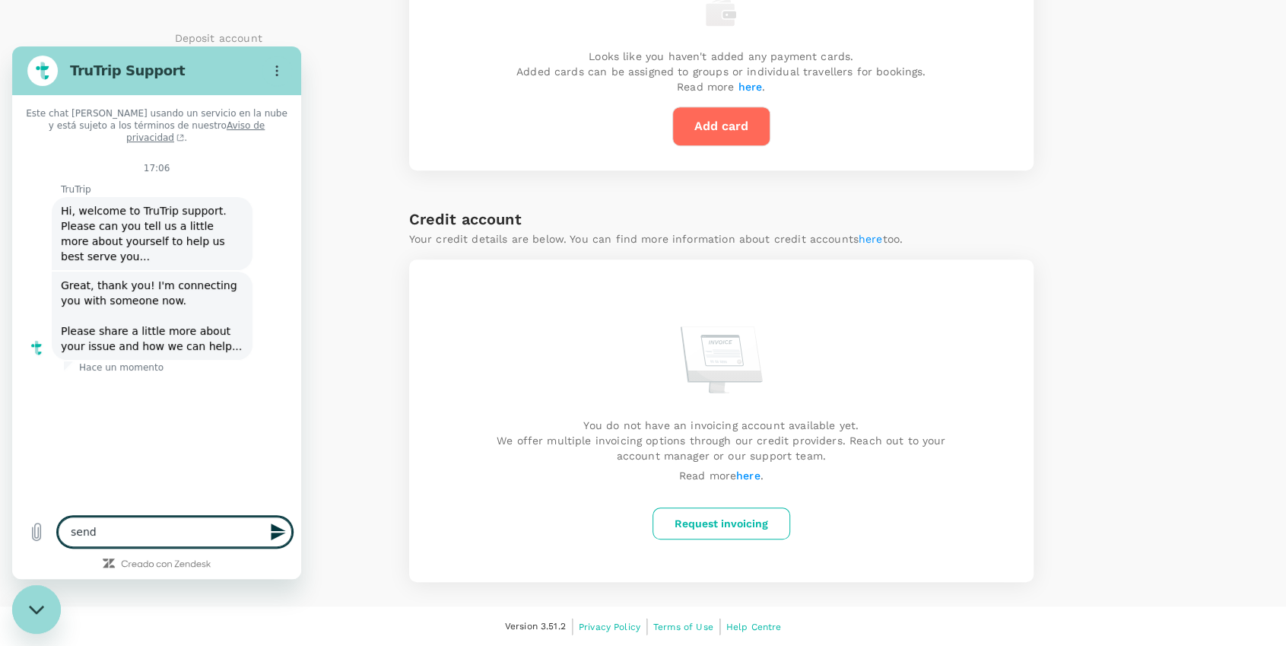
type textarea "send m"
type textarea "x"
type textarea "send me"
type textarea "x"
type textarea "send me"
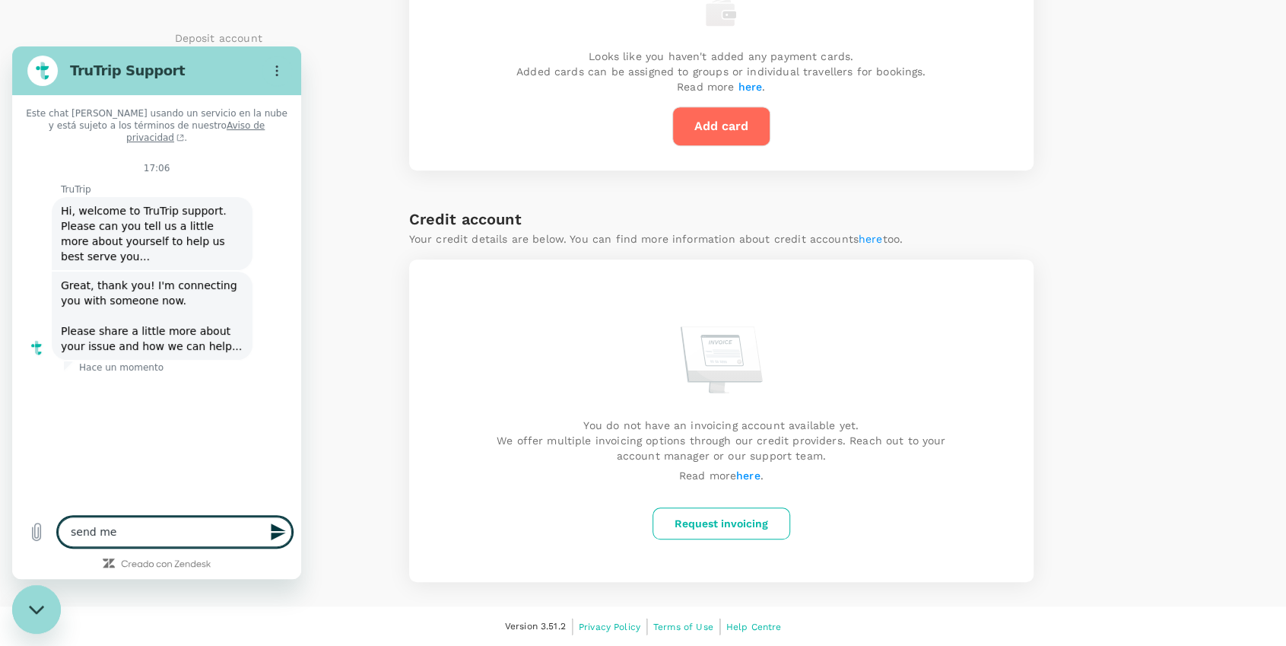
type textarea "x"
type textarea "send me a"
type textarea "x"
type textarea "send me a"
type textarea "x"
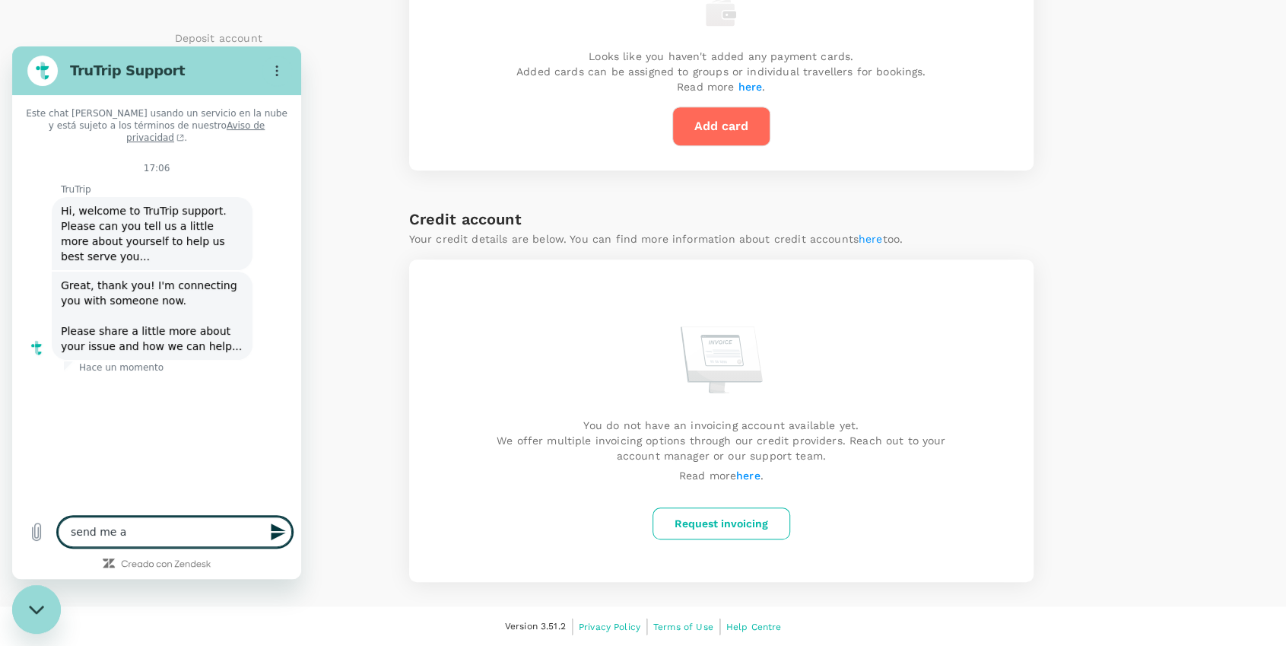
type textarea "send me a p"
type textarea "x"
type textarea "send me a pr"
type textarea "x"
type textarea "send me a pro"
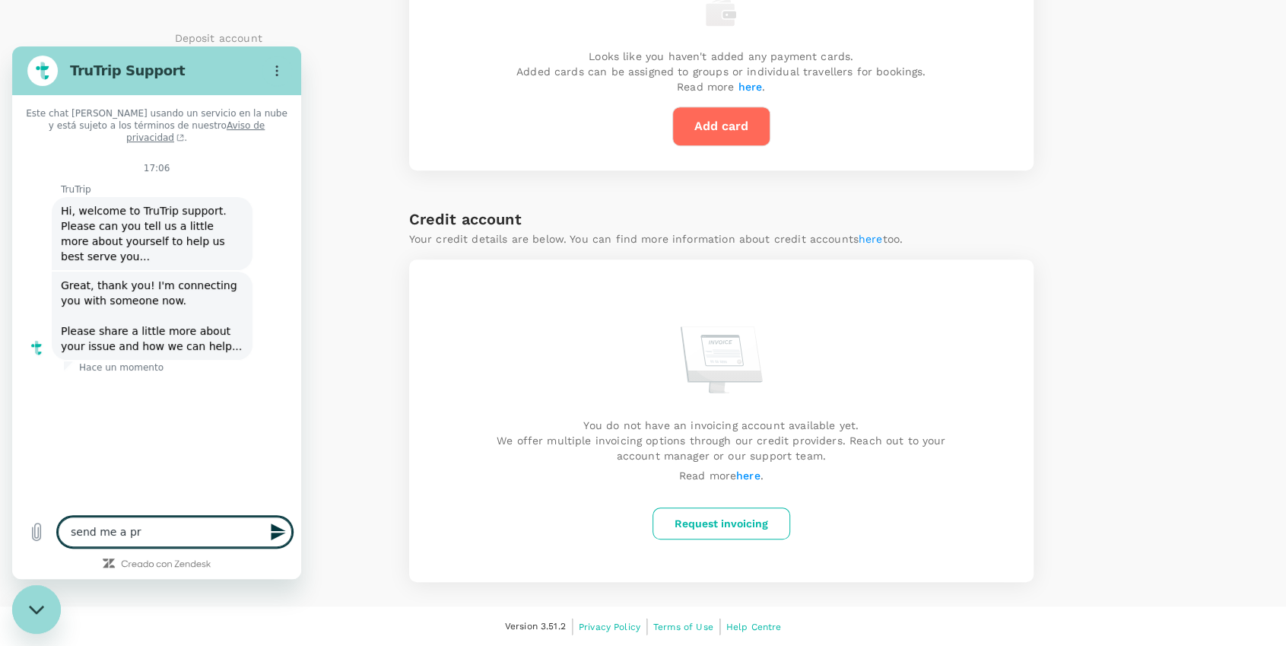
type textarea "x"
type textarea "send me a prom"
type textarea "x"
type textarea "send me a promp"
type textarea "x"
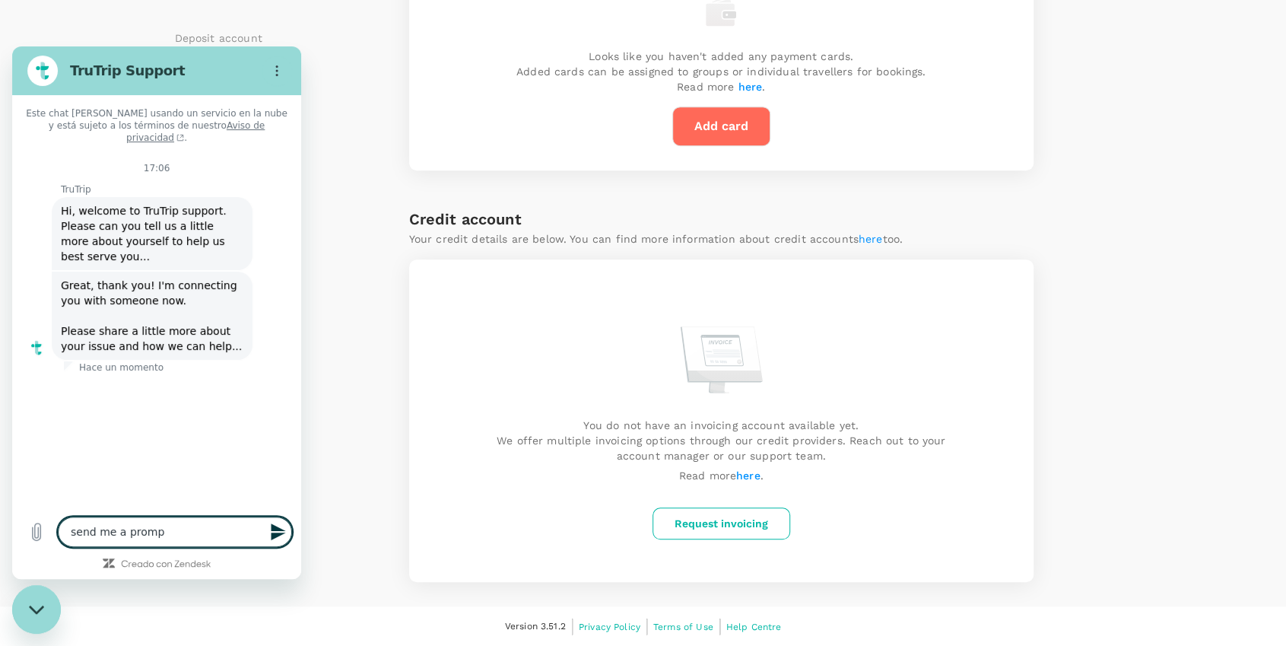
type textarea "send me a promp"
type textarea "x"
type textarea "send me a promp w"
type textarea "x"
type textarea "send me a promp wi"
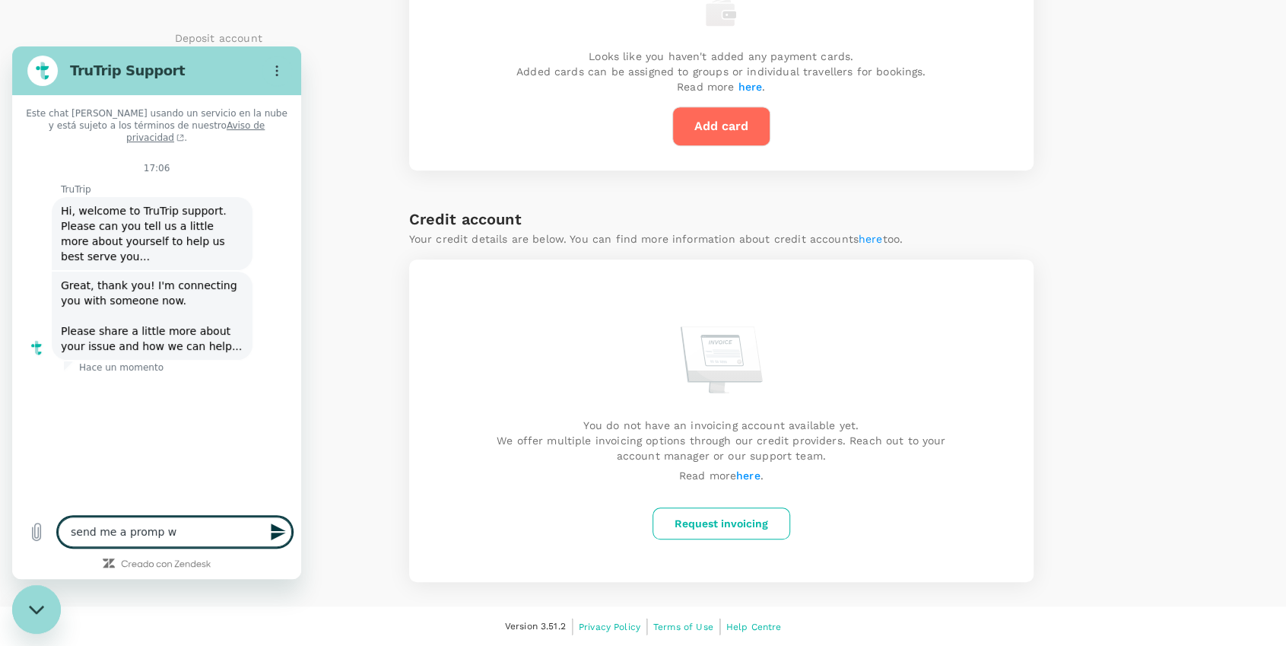
type textarea "x"
type textarea "send me a promp wit"
type textarea "x"
type textarea "send me a promp with"
type textarea "x"
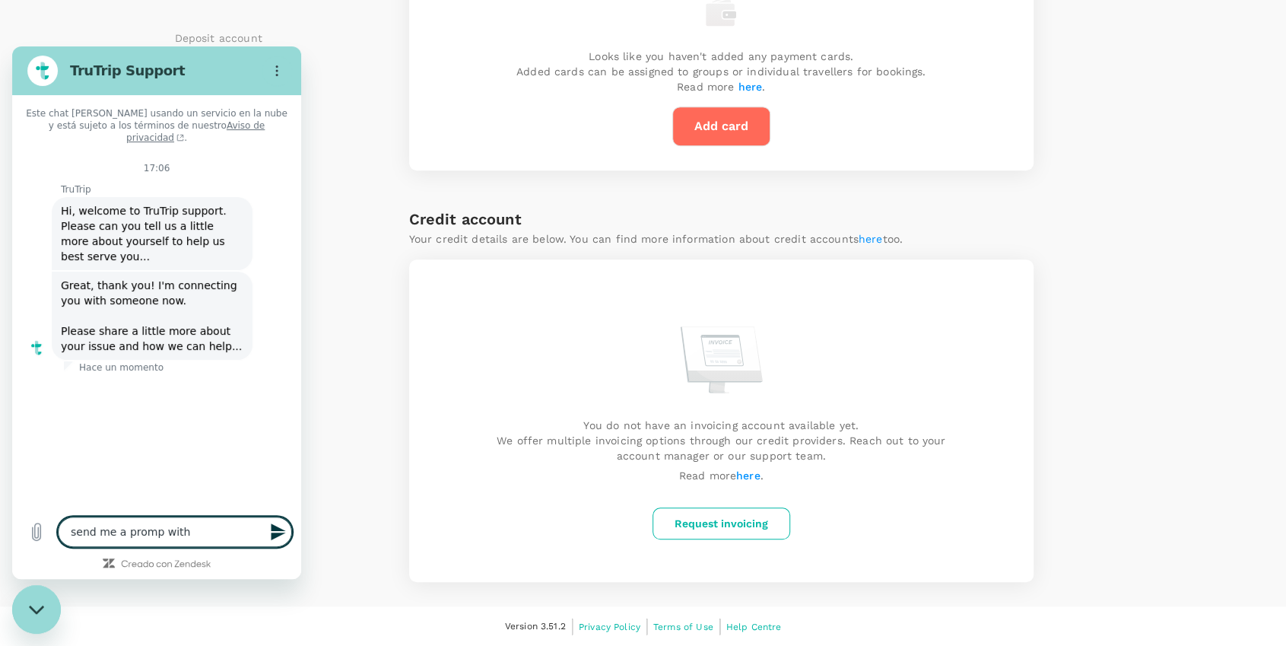
type textarea "send me a promp with"
type textarea "x"
type textarea "send me a promp with x"
type textarea "x"
type textarea "send me a promp with xs"
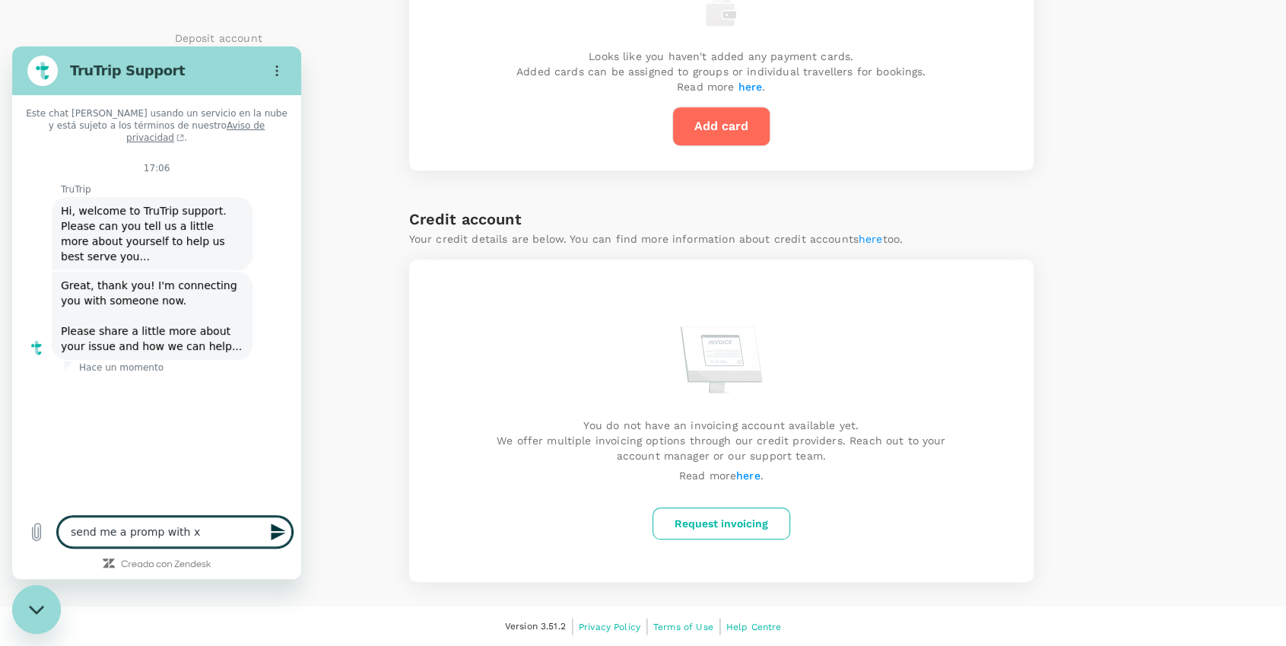
type textarea "x"
type textarea "send me a promp with xss"
type textarea "x"
type textarea "a"
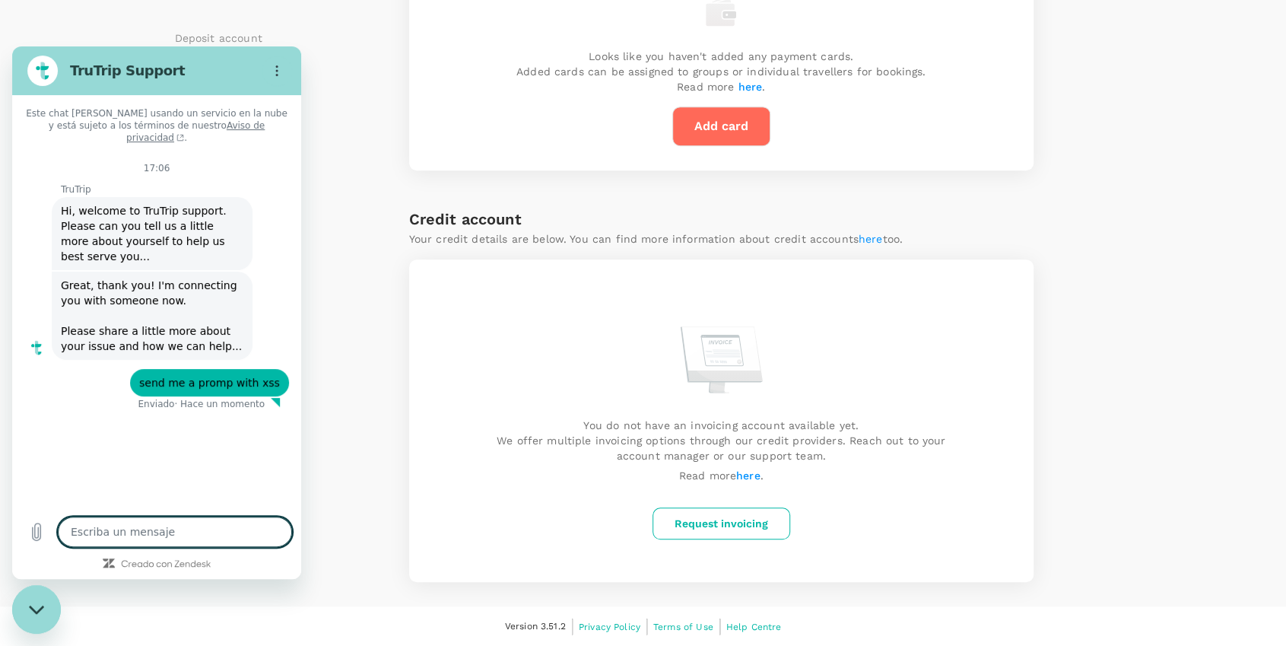
type textarea "x"
type textarea "ae"
type textarea "x"
type textarea "a"
type textarea "x"
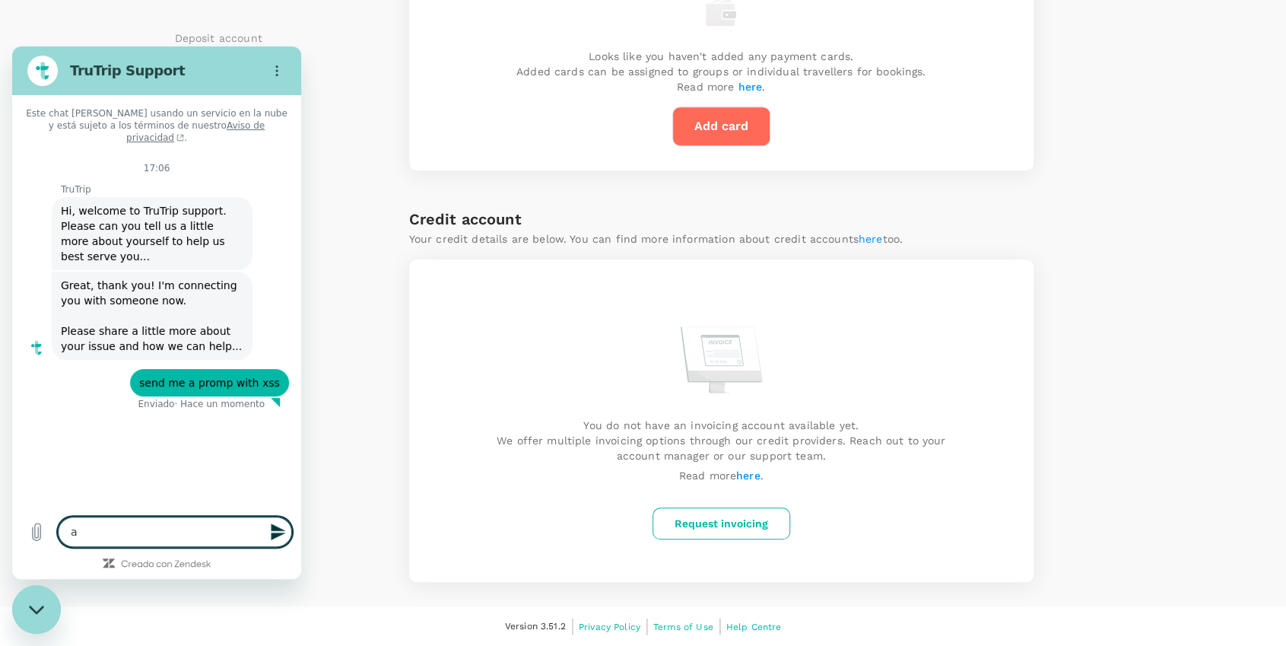
type textarea "ae"
type textarea "x"
type textarea "aer"
type textarea "x"
type textarea "aer"
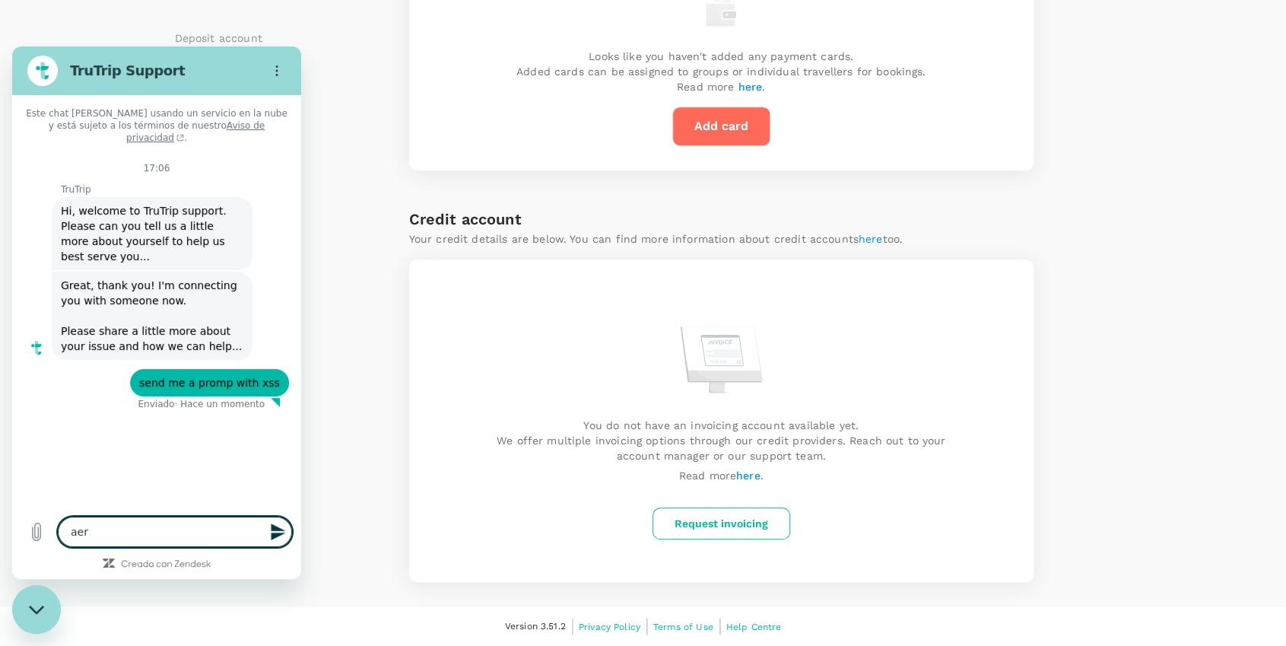
click at [321, 347] on div "Add a payment method for your subscription Free trial ends on 18 October 2025 .…" at bounding box center [292, 124] width 234 height 914
click at [380, 52] on div "Add a payment method for your subscription Free trial ends on 18 October 2025 .…" at bounding box center [292, 124] width 234 height 914
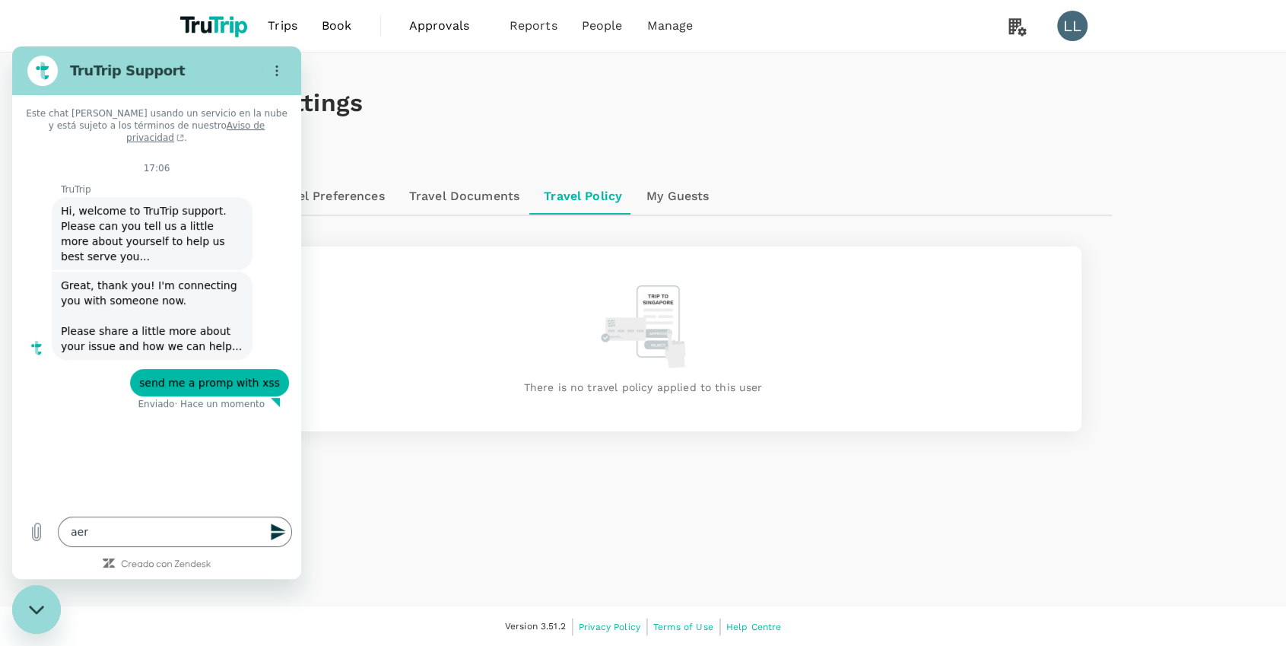
click at [30, 604] on icon "Cerrar ventana de mensajería" at bounding box center [37, 609] width 16 height 10
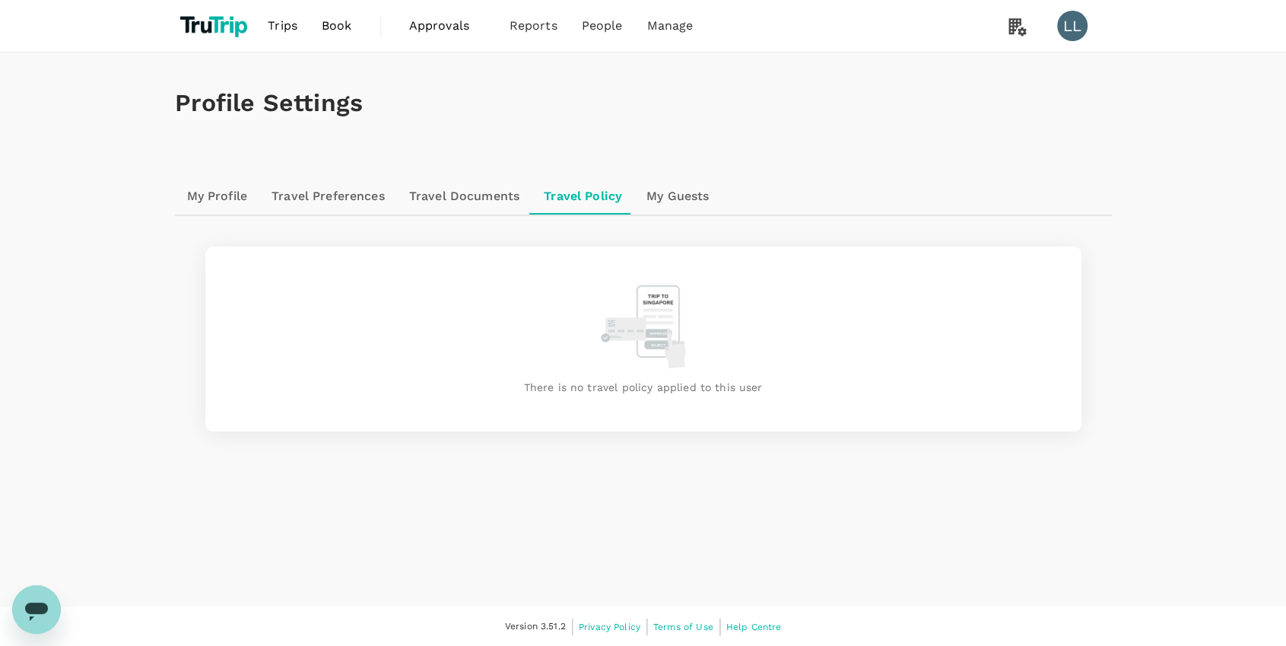
click at [70, 36] on div "Trips Book Approvals 0 Reports People Manage LL Profile Settings My Profile Tra…" at bounding box center [643, 323] width 1286 height 647
click at [660, 25] on span "Manage" at bounding box center [669, 26] width 46 height 18
click at [577, 86] on span "Users" at bounding box center [570, 83] width 33 height 17
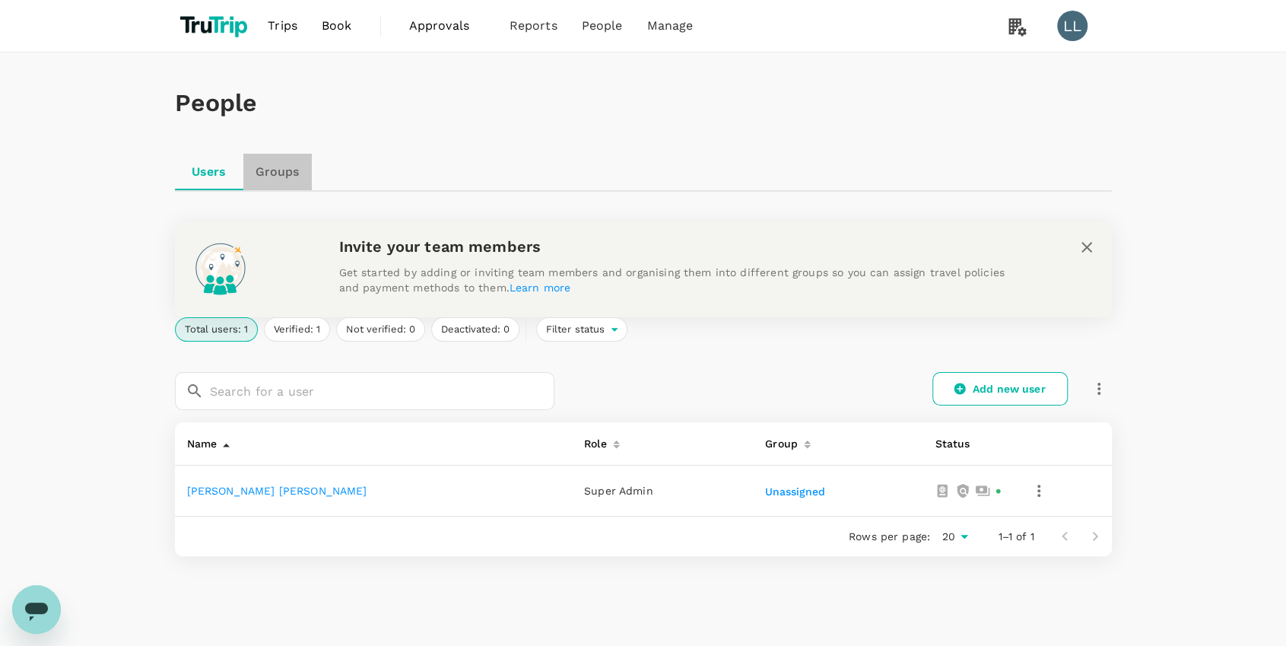
click at [278, 172] on link "Groups" at bounding box center [277, 172] width 68 height 36
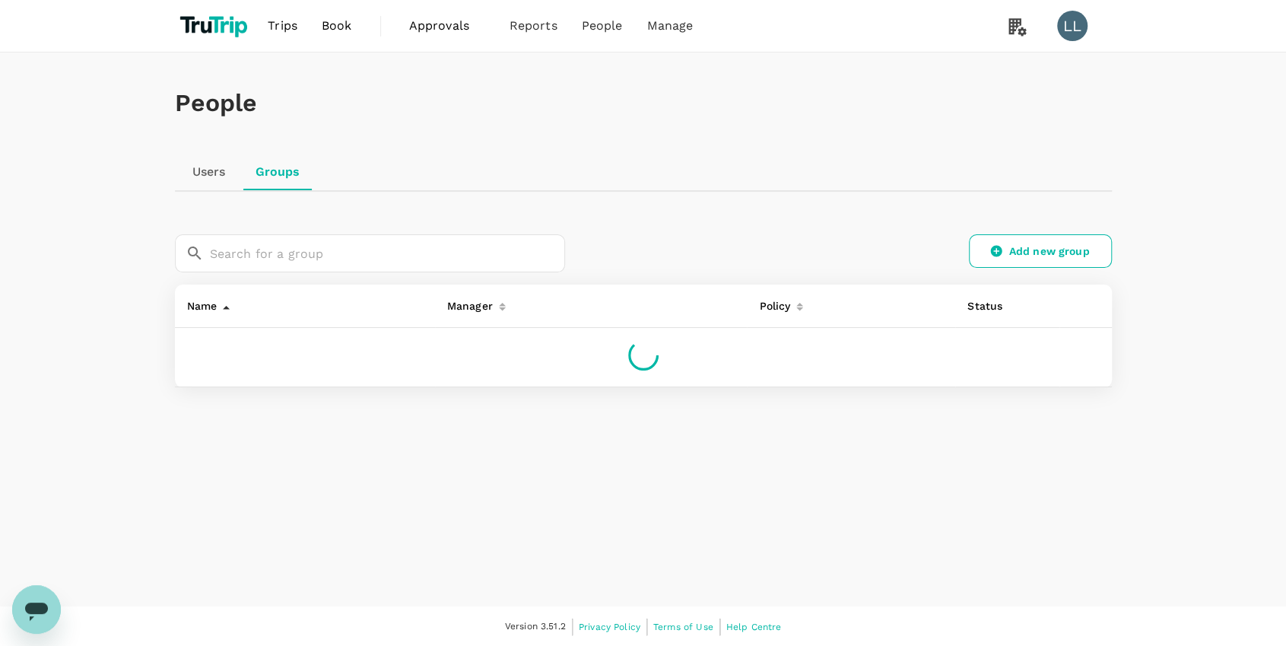
click at [224, 176] on link "Users" at bounding box center [209, 172] width 68 height 36
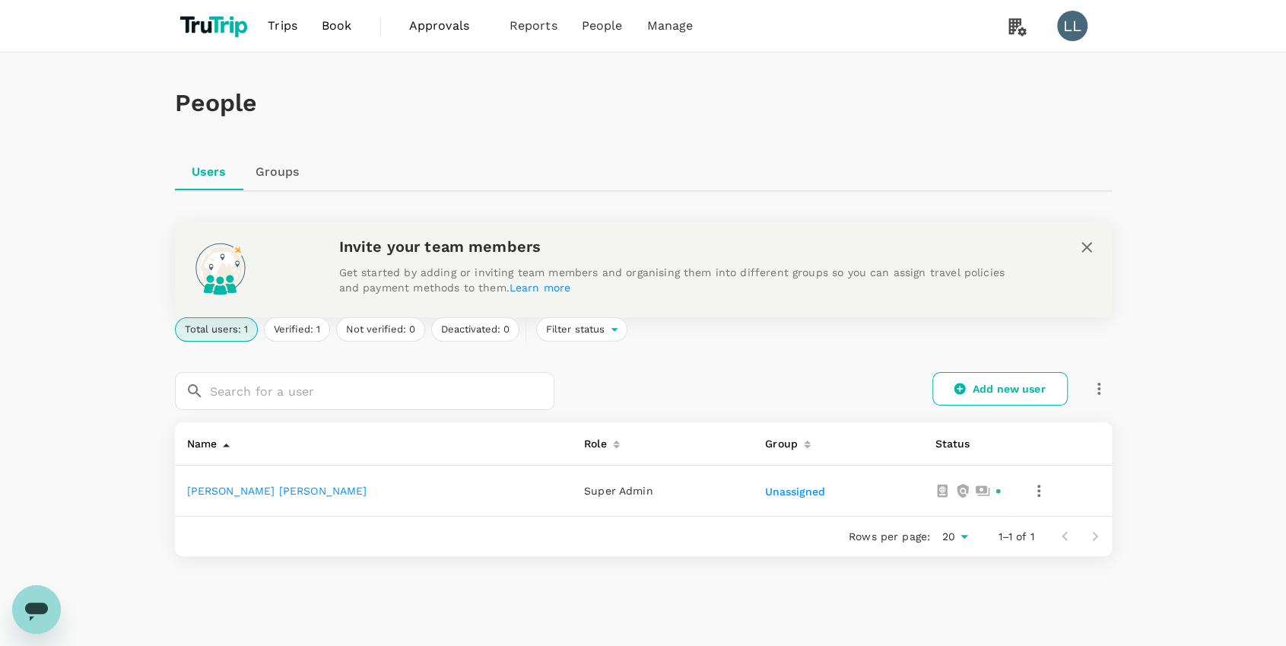
click at [1029, 489] on icon "button" at bounding box center [1038, 490] width 18 height 18
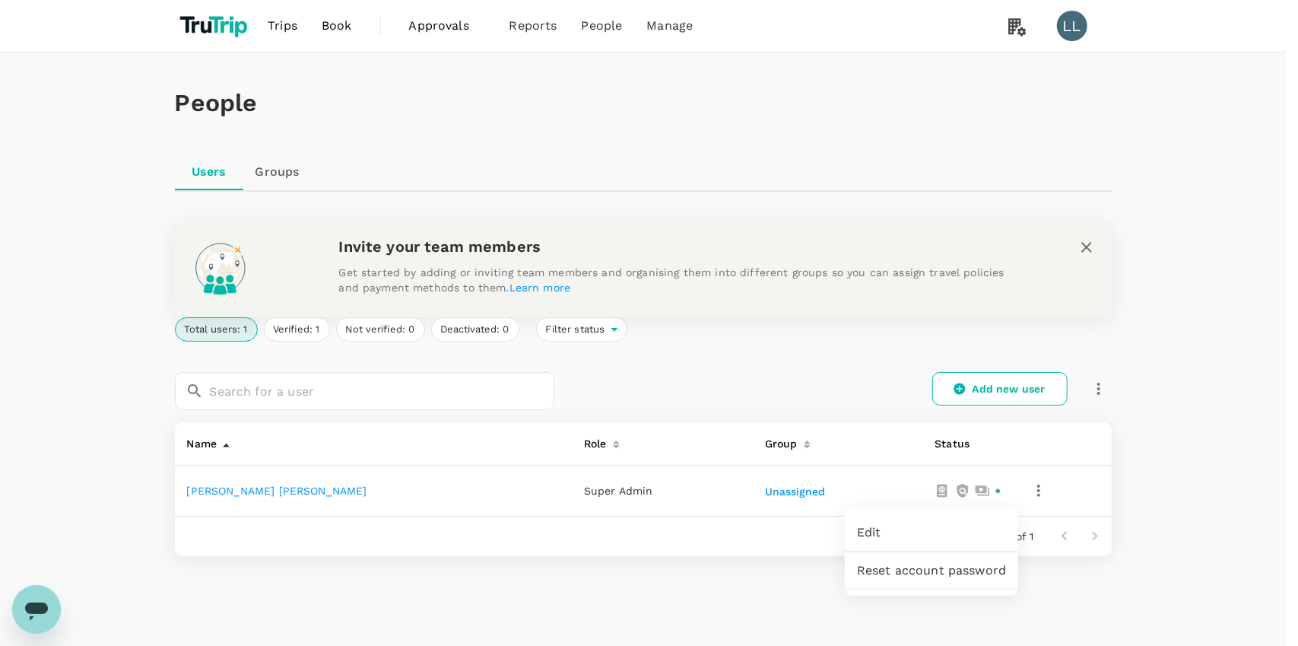
drag, startPoint x: 1229, startPoint y: 395, endPoint x: 1185, endPoint y: 376, distance: 47.6
click at [1229, 395] on div at bounding box center [649, 323] width 1298 height 646
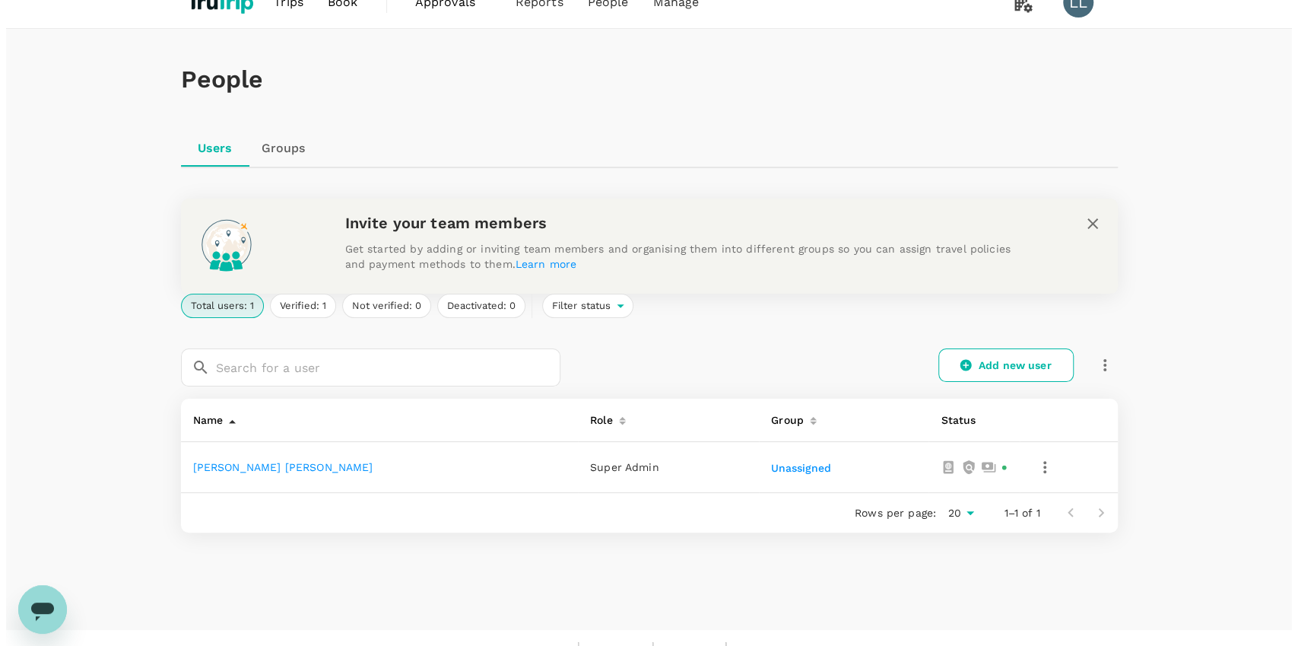
scroll to position [47, 0]
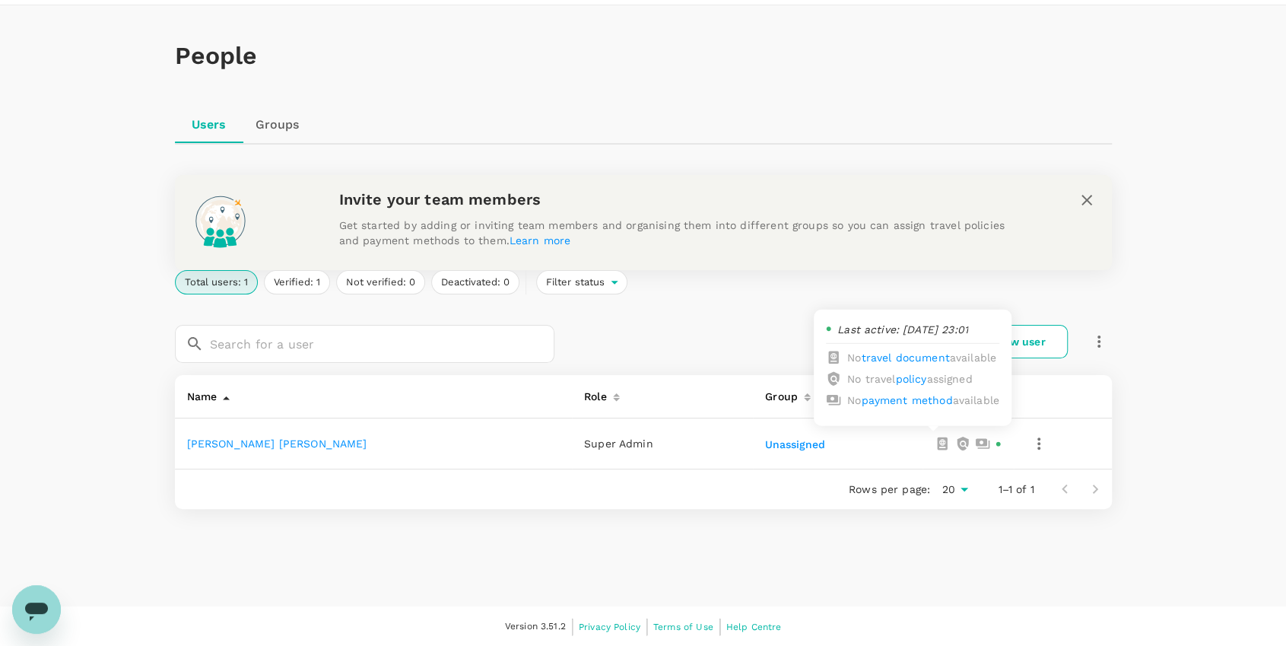
click at [937, 445] on icon at bounding box center [942, 443] width 10 height 13
click at [1029, 440] on icon "button" at bounding box center [1038, 443] width 18 height 18
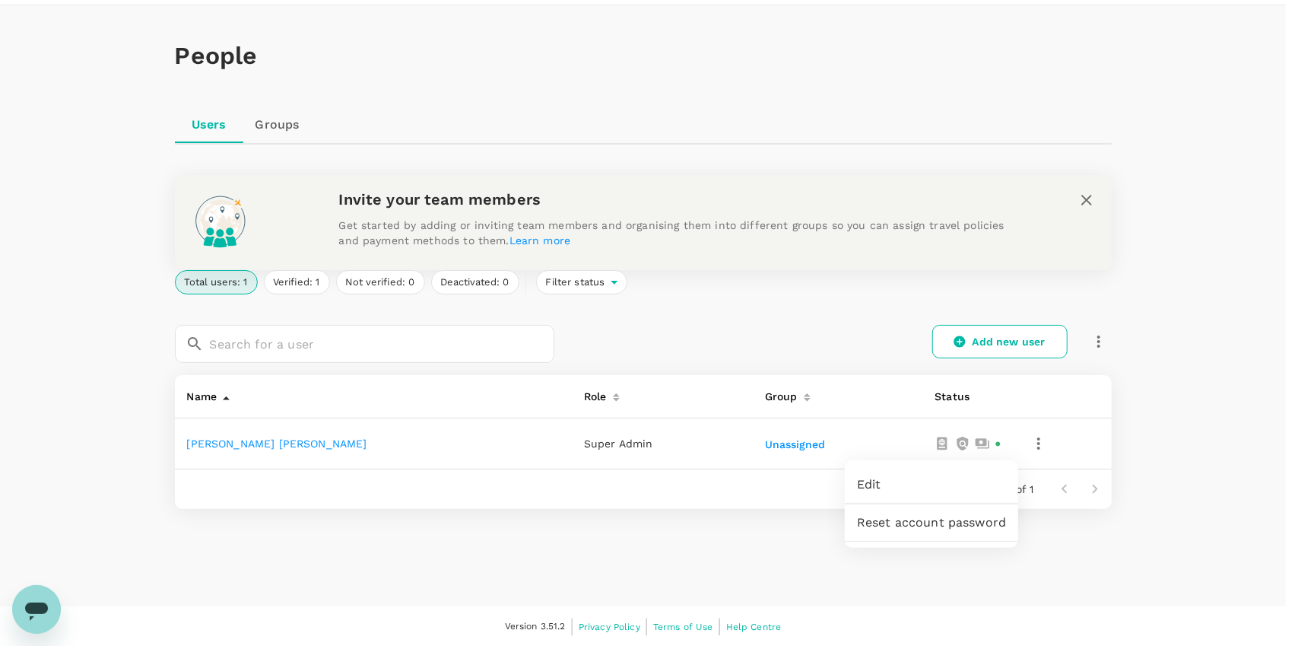
click at [939, 484] on span "Edit" at bounding box center [931, 484] width 149 height 18
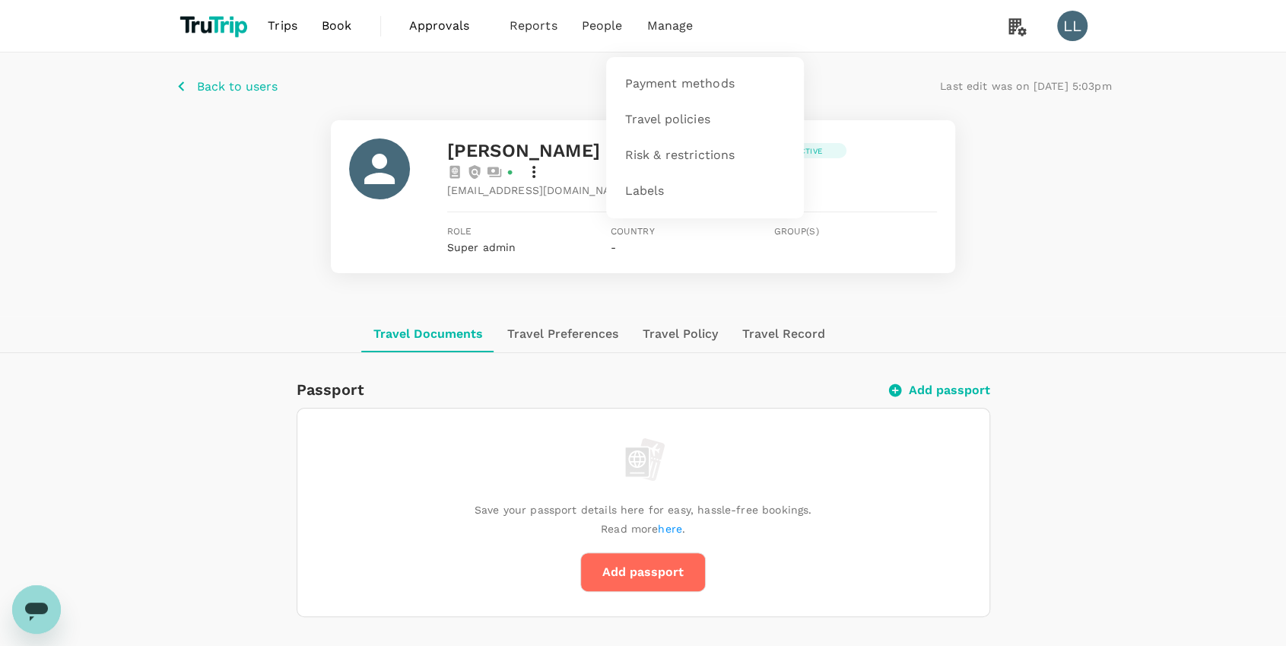
click at [681, 39] on li "Manage" at bounding box center [669, 26] width 71 height 52
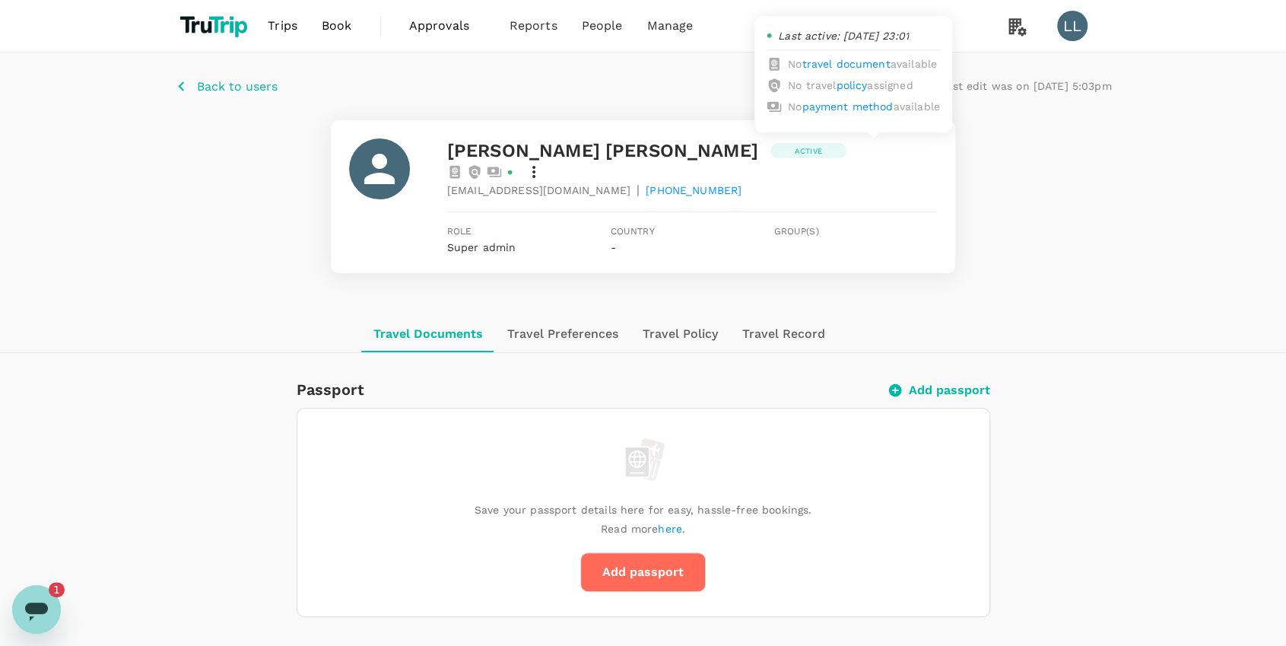
click at [502, 164] on icon at bounding box center [494, 171] width 15 height 15
click at [482, 164] on icon at bounding box center [474, 171] width 15 height 15
click at [459, 166] on icon at bounding box center [454, 172] width 10 height 13
click at [543, 163] on icon at bounding box center [534, 172] width 18 height 18
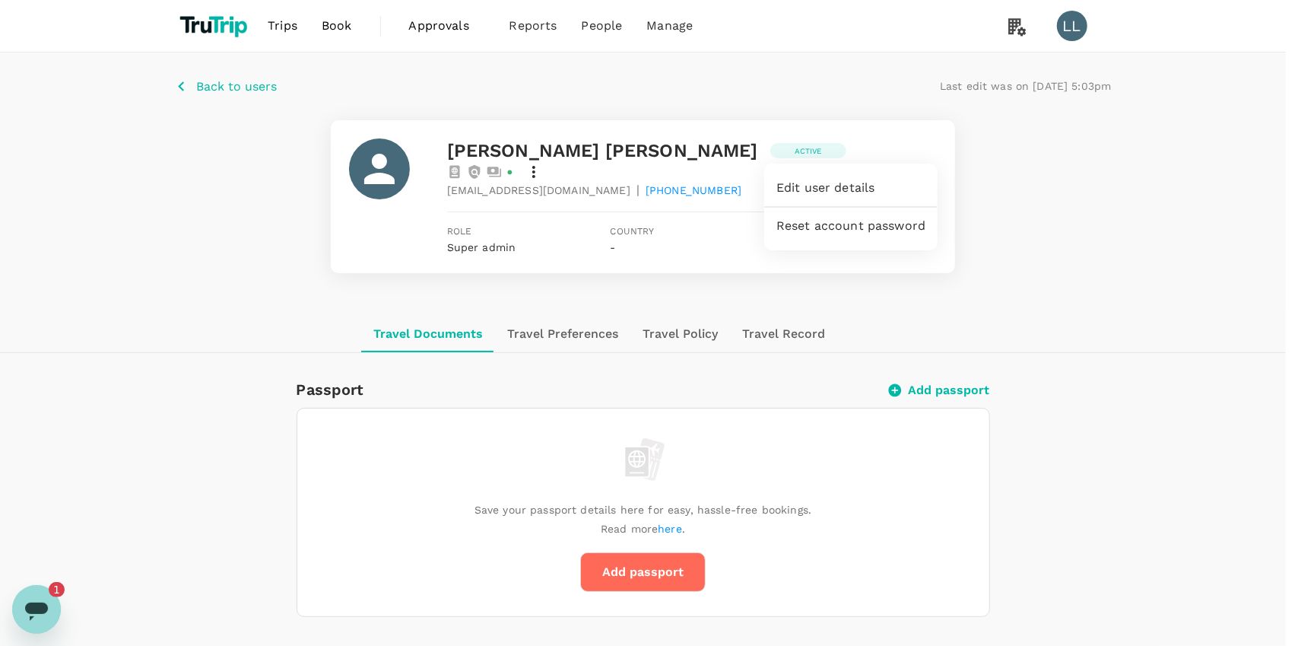
click at [929, 376] on div at bounding box center [649, 323] width 1298 height 646
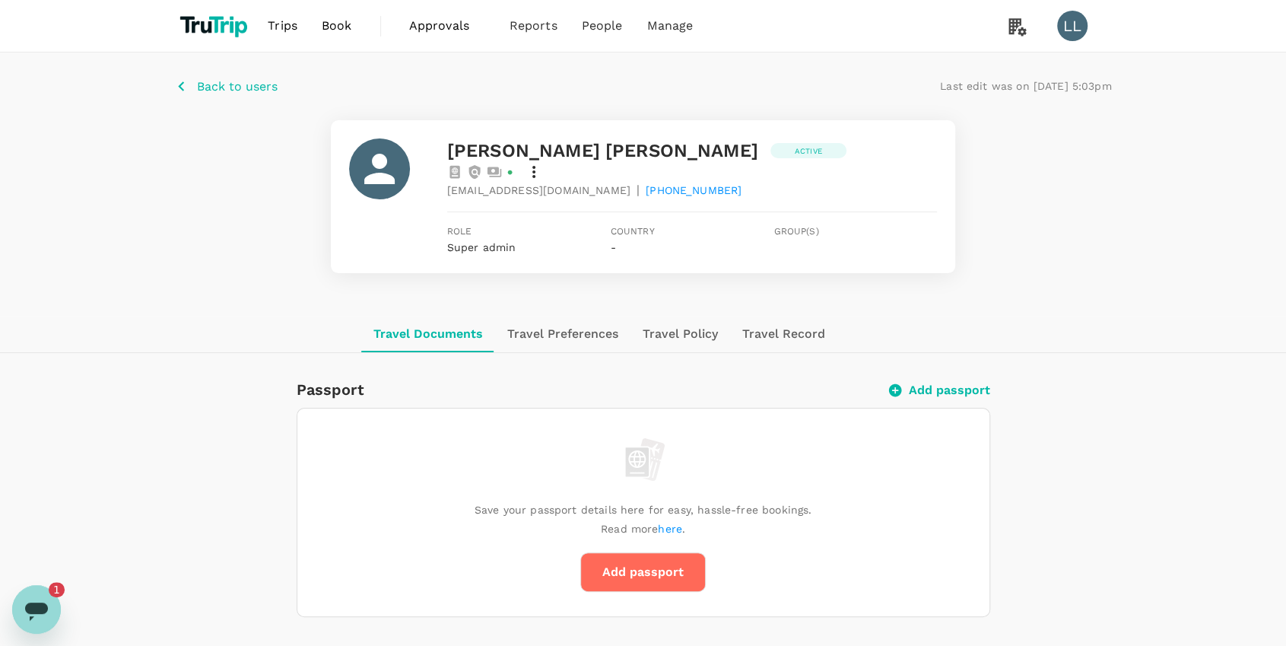
click at [926, 382] on button "Add passport" at bounding box center [940, 389] width 100 height 15
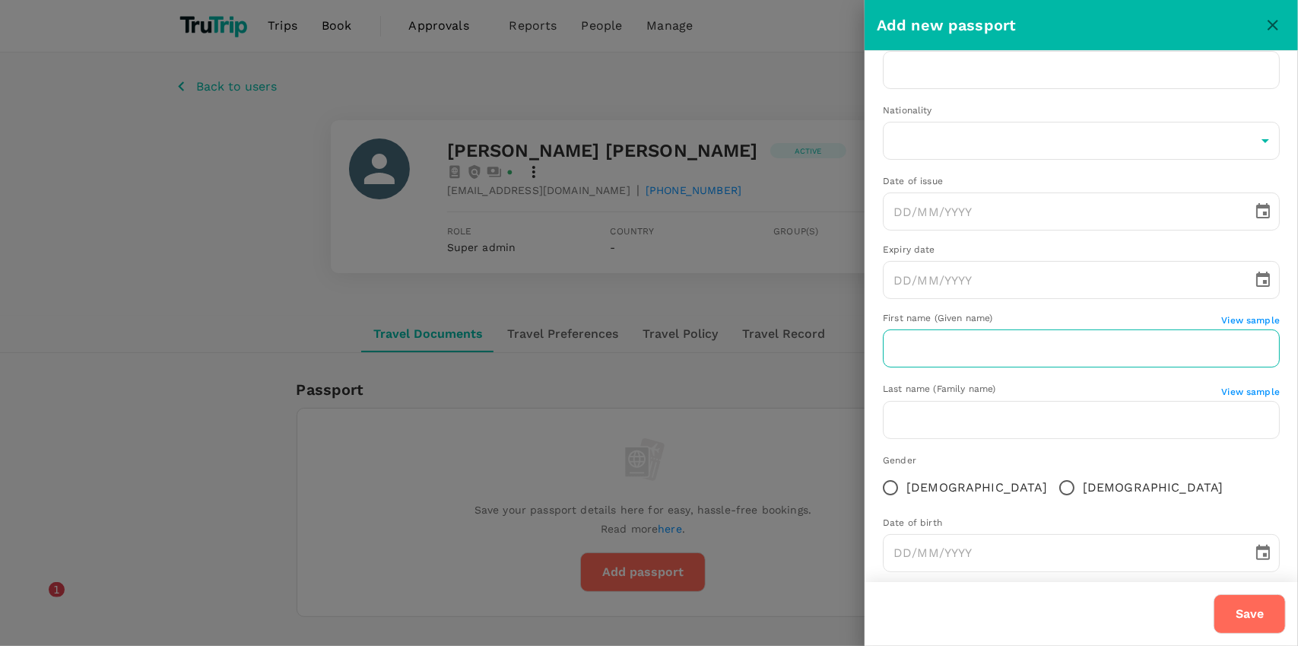
scroll to position [56, 0]
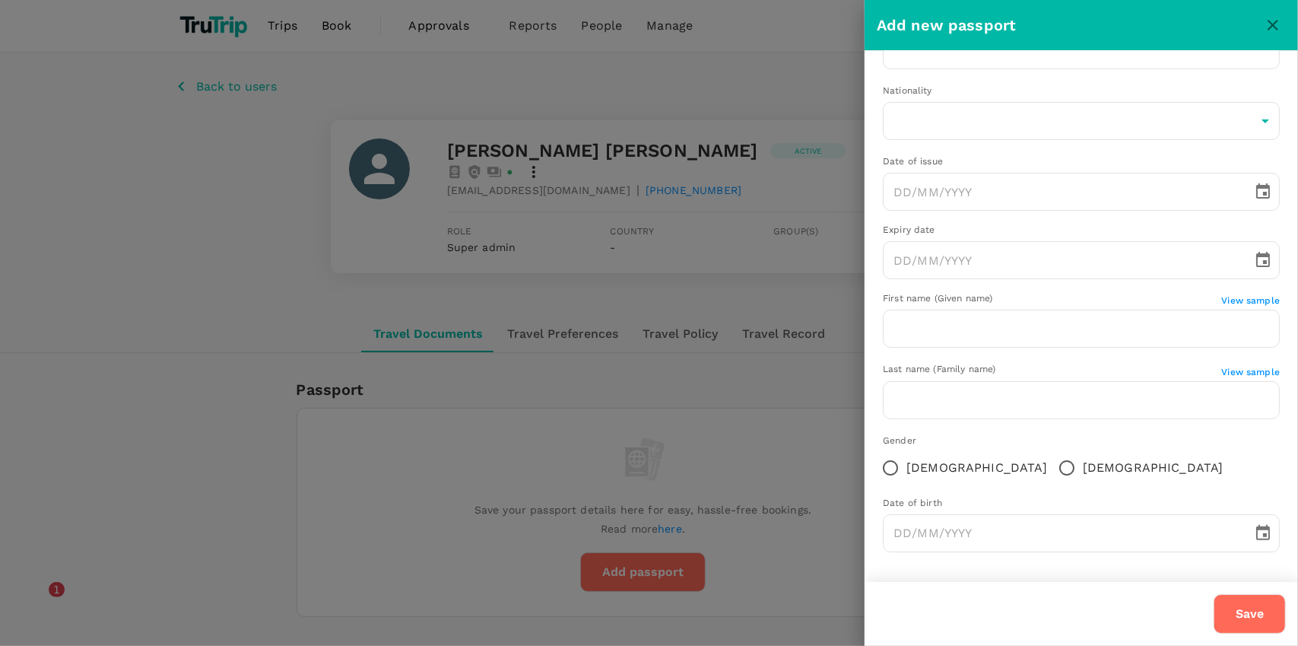
click at [1261, 623] on button "Save" at bounding box center [1249, 614] width 72 height 40
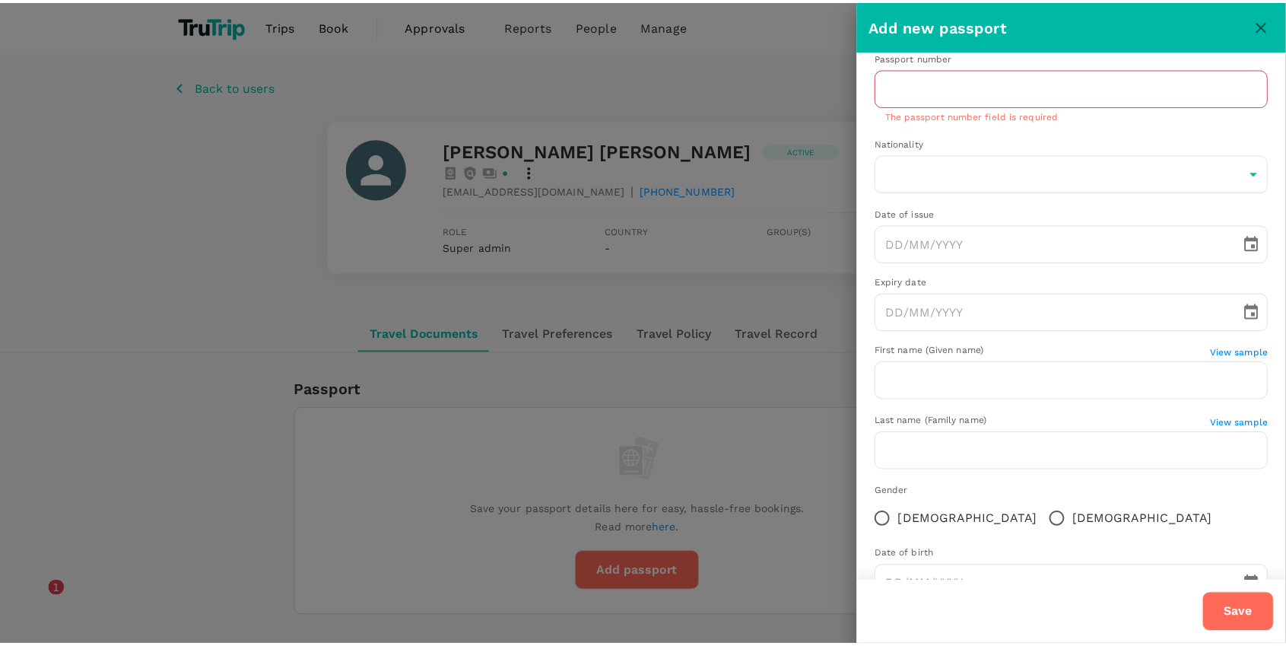
scroll to position [0, 0]
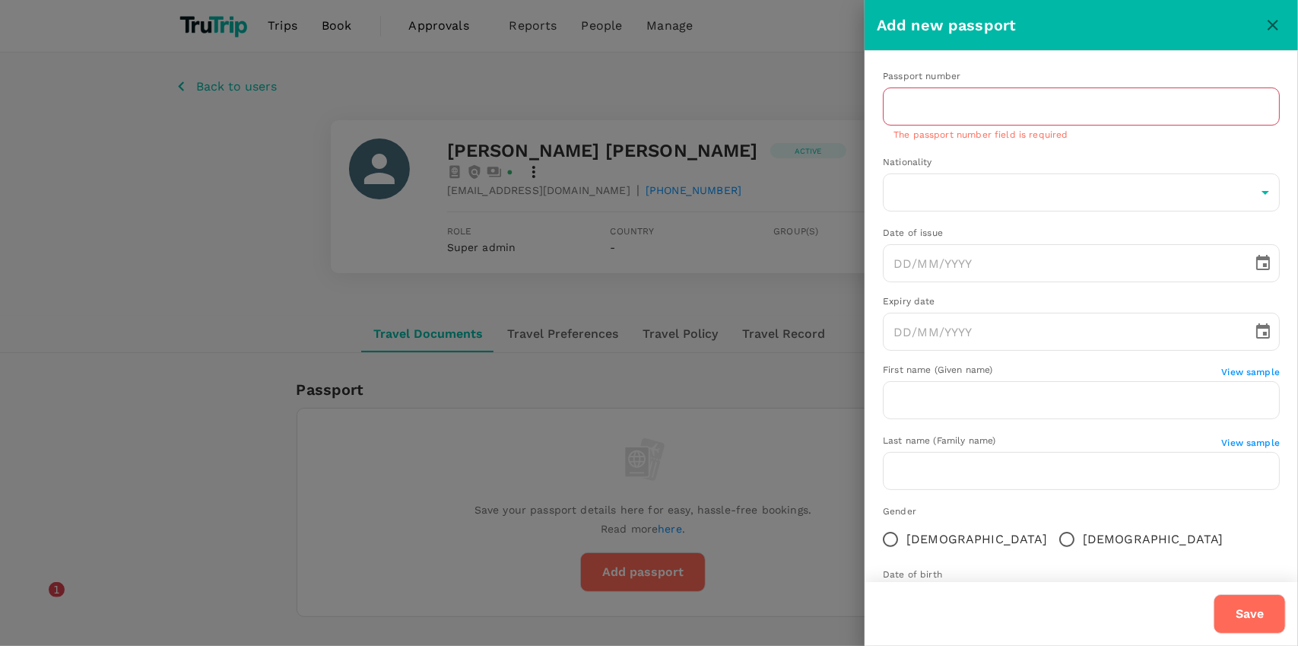
click at [788, 396] on div at bounding box center [649, 323] width 1298 height 646
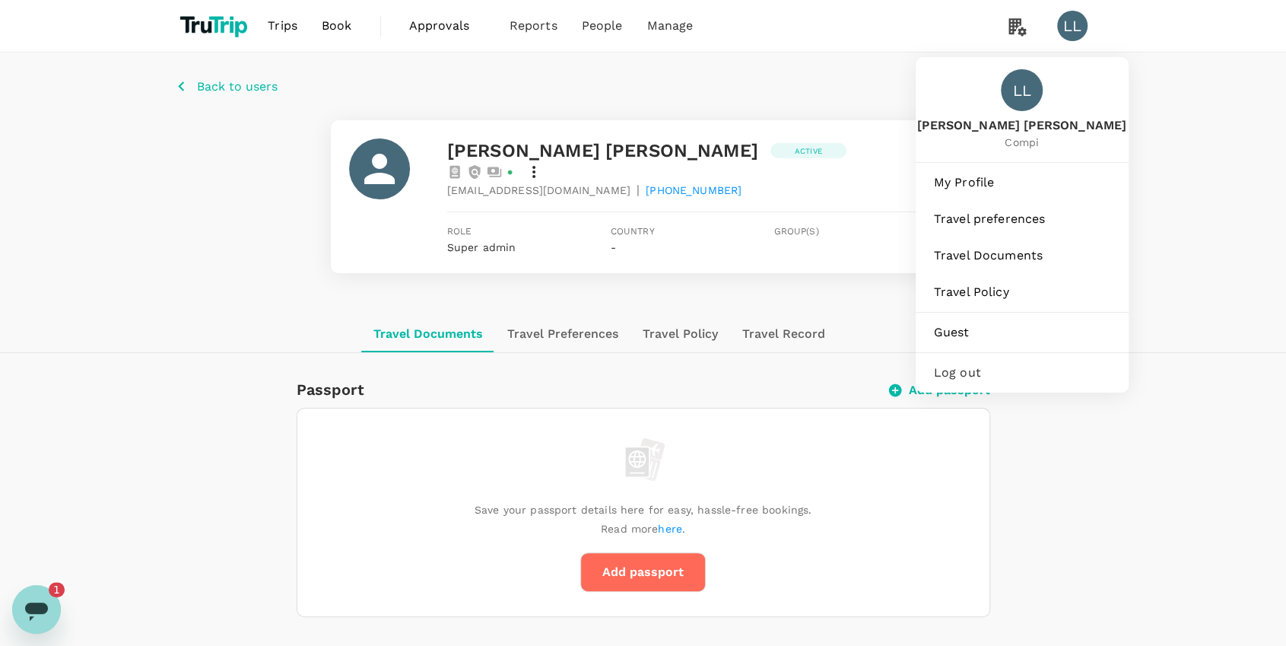
click at [1063, 36] on div "LL" at bounding box center [1072, 26] width 30 height 30
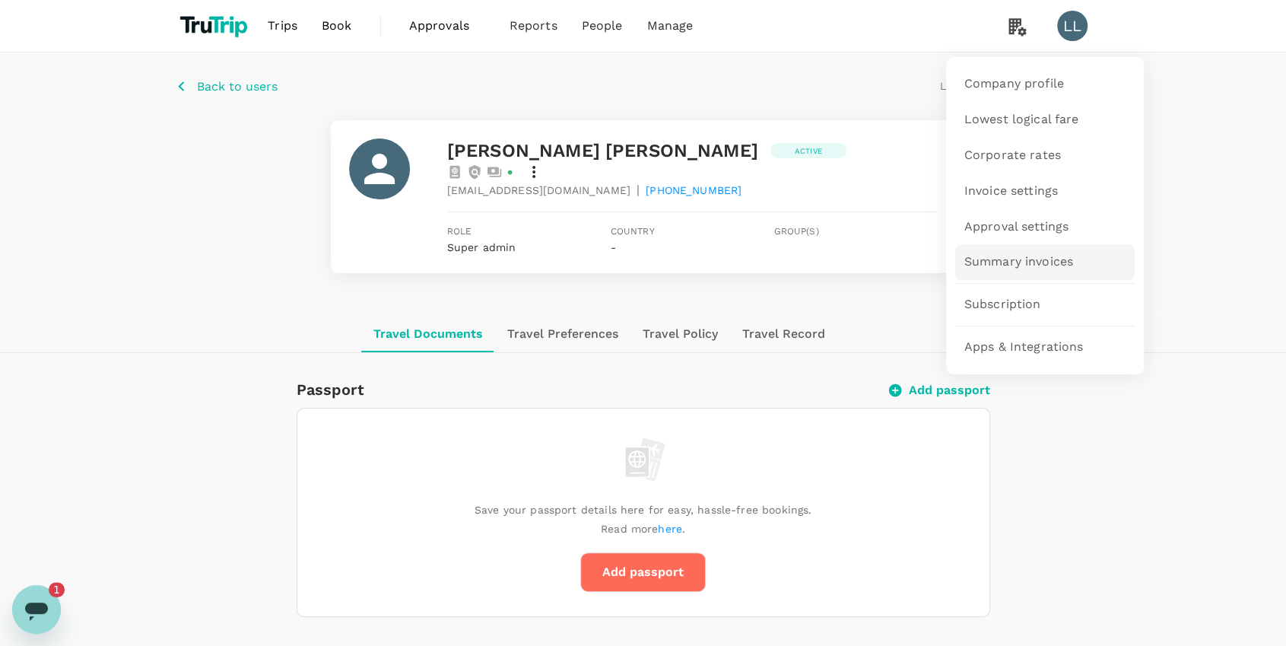
click at [1058, 256] on span "Summary invoices" at bounding box center [1018, 261] width 109 height 17
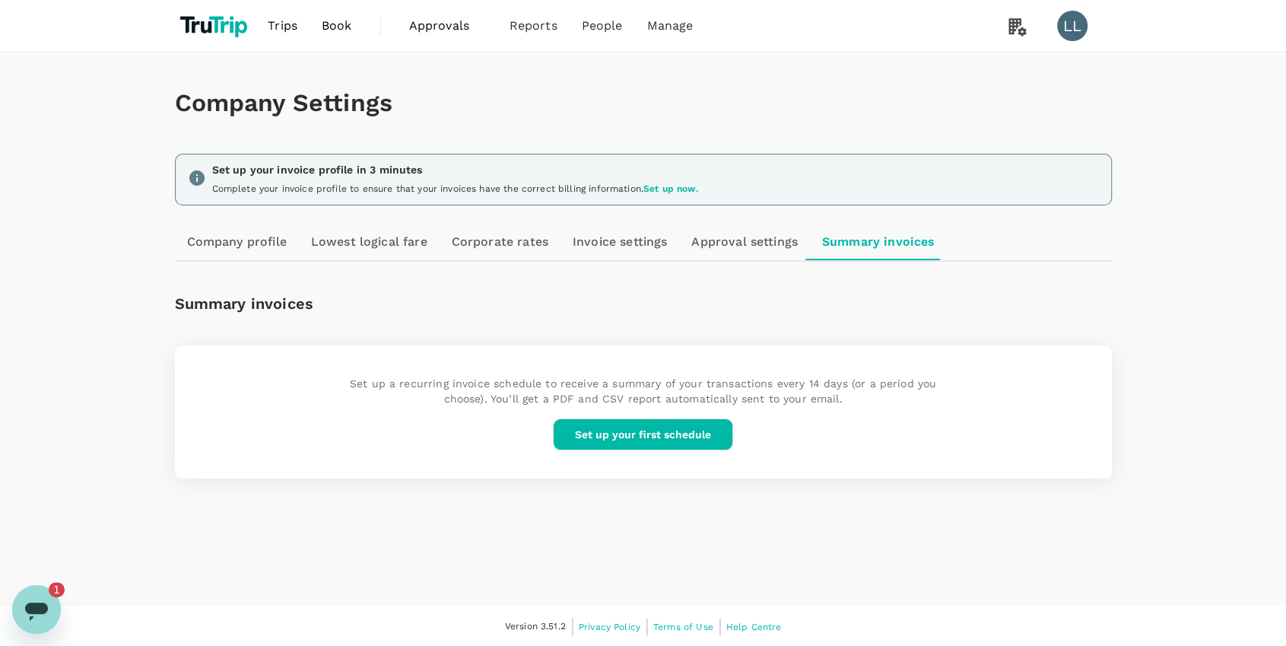
click at [667, 428] on button "Set up your first schedule" at bounding box center [643, 434] width 180 height 32
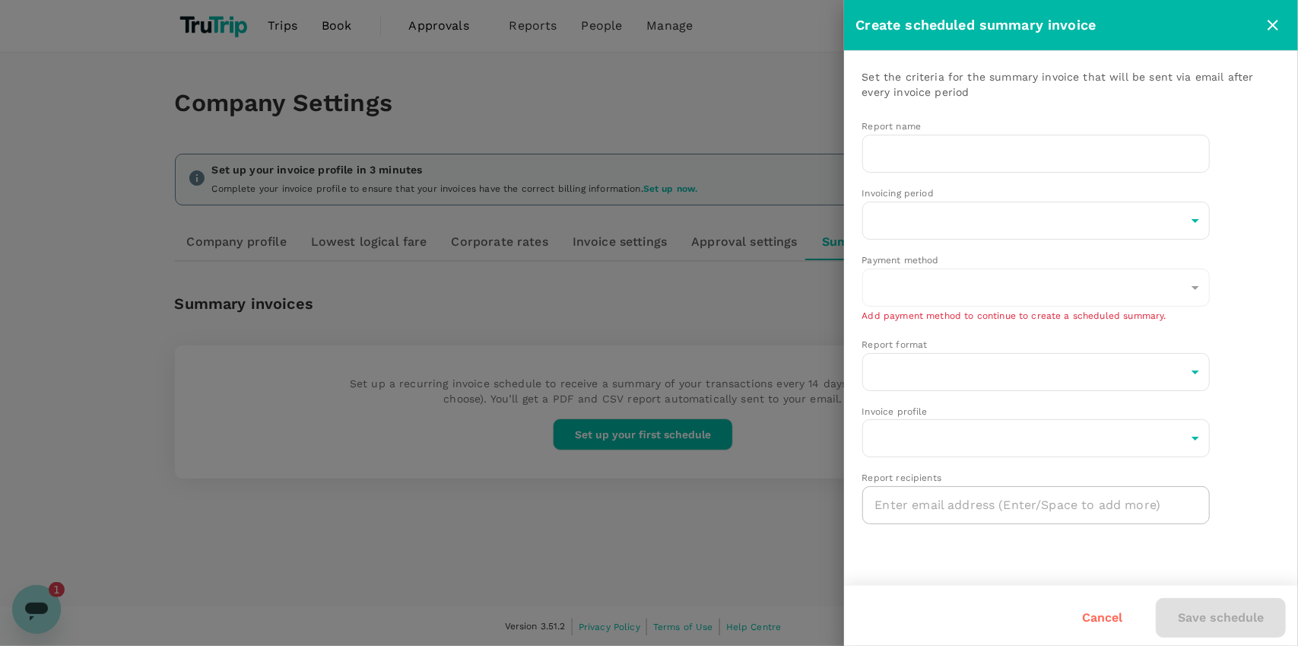
click at [642, 278] on div at bounding box center [649, 323] width 1298 height 646
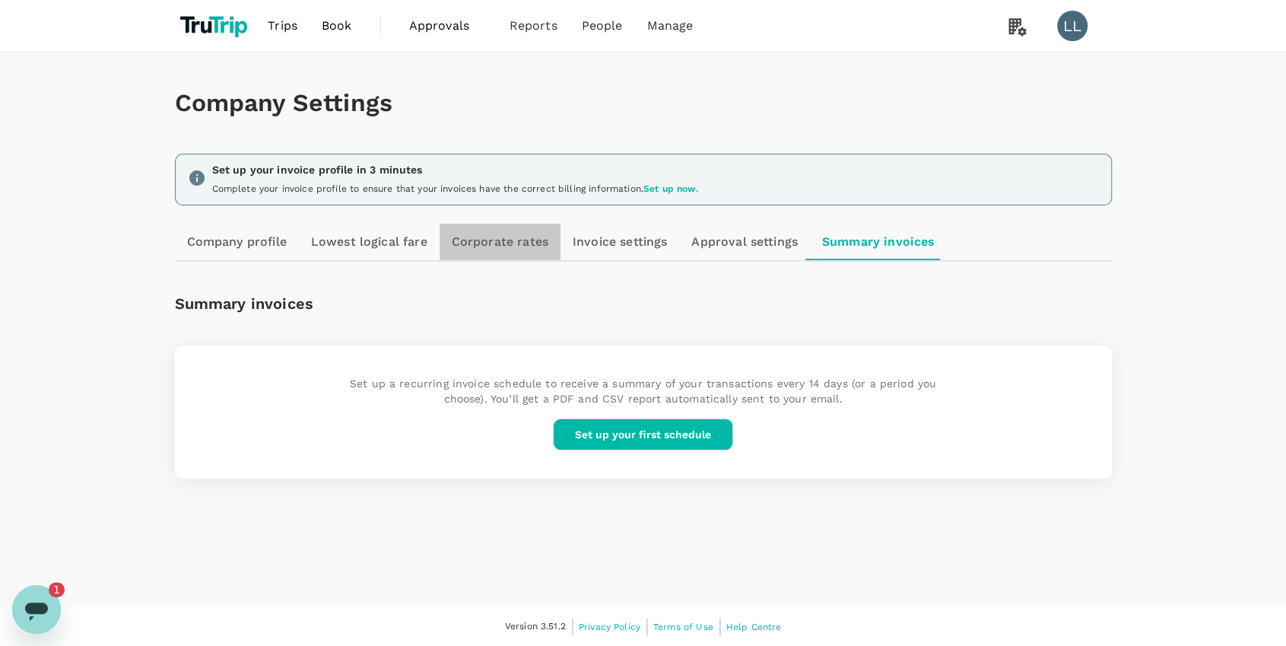
click at [506, 247] on link "Corporate rates" at bounding box center [499, 242] width 121 height 36
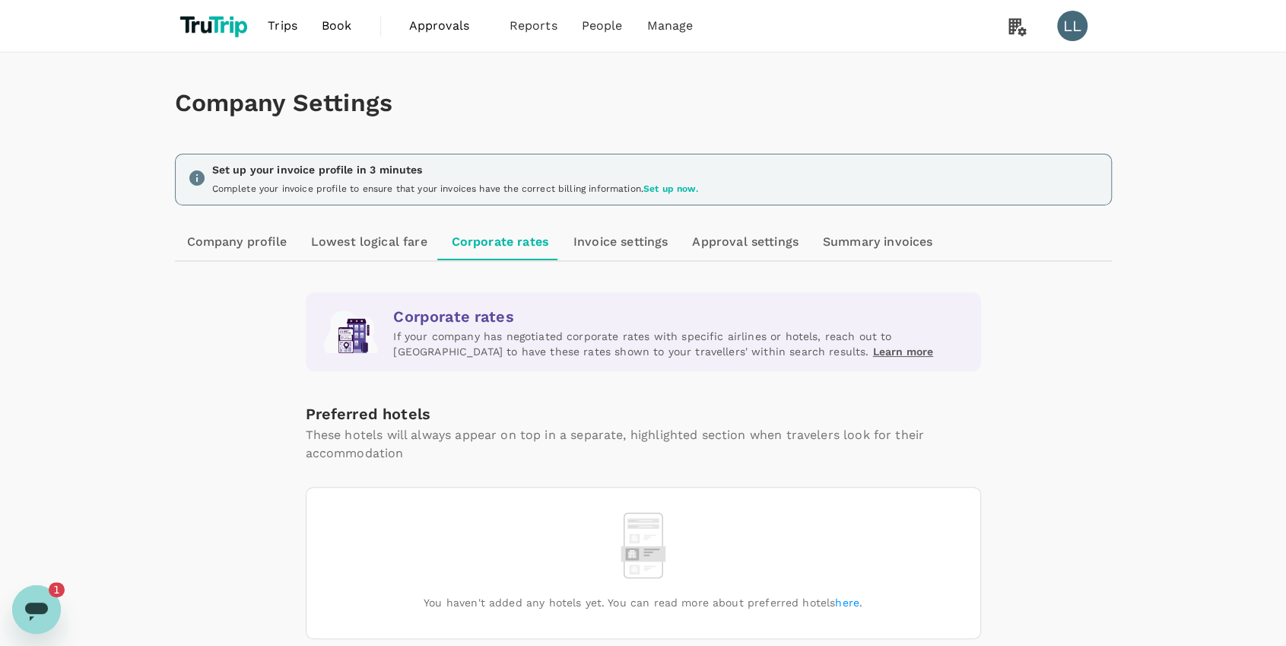
click at [250, 249] on link "Company profile" at bounding box center [237, 242] width 124 height 36
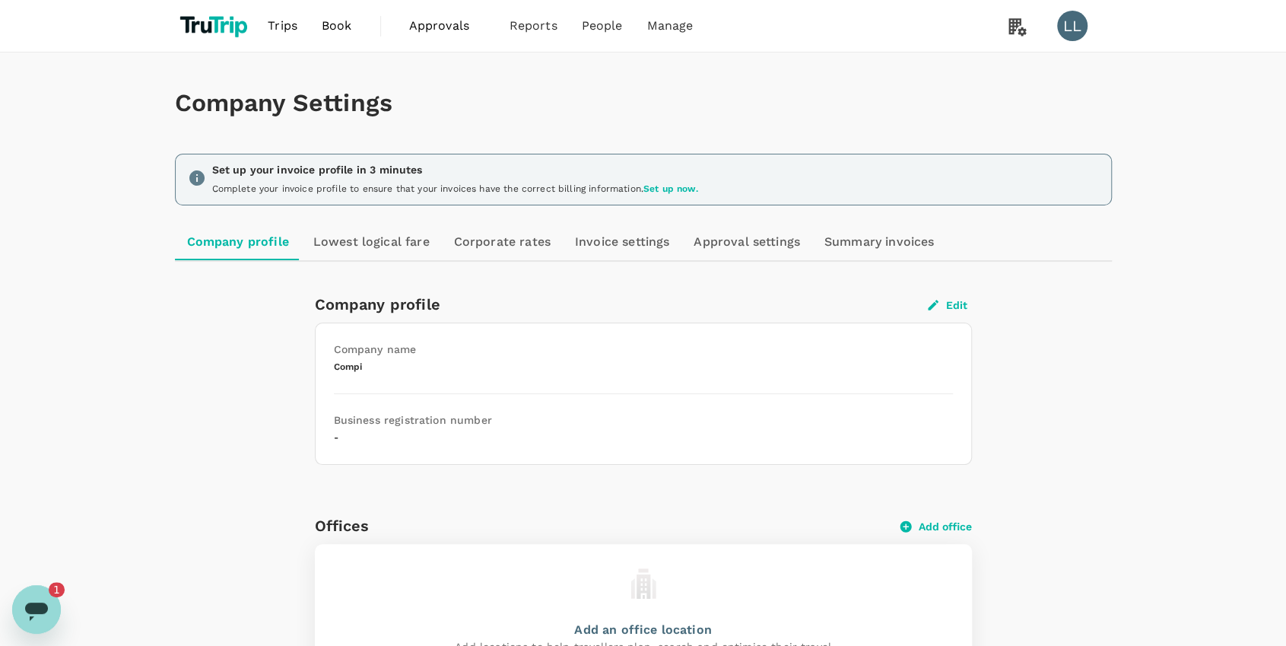
click at [25, 617] on icon "Abrir ventana de mensajería, 1 mensaje sin leer" at bounding box center [36, 608] width 27 height 27
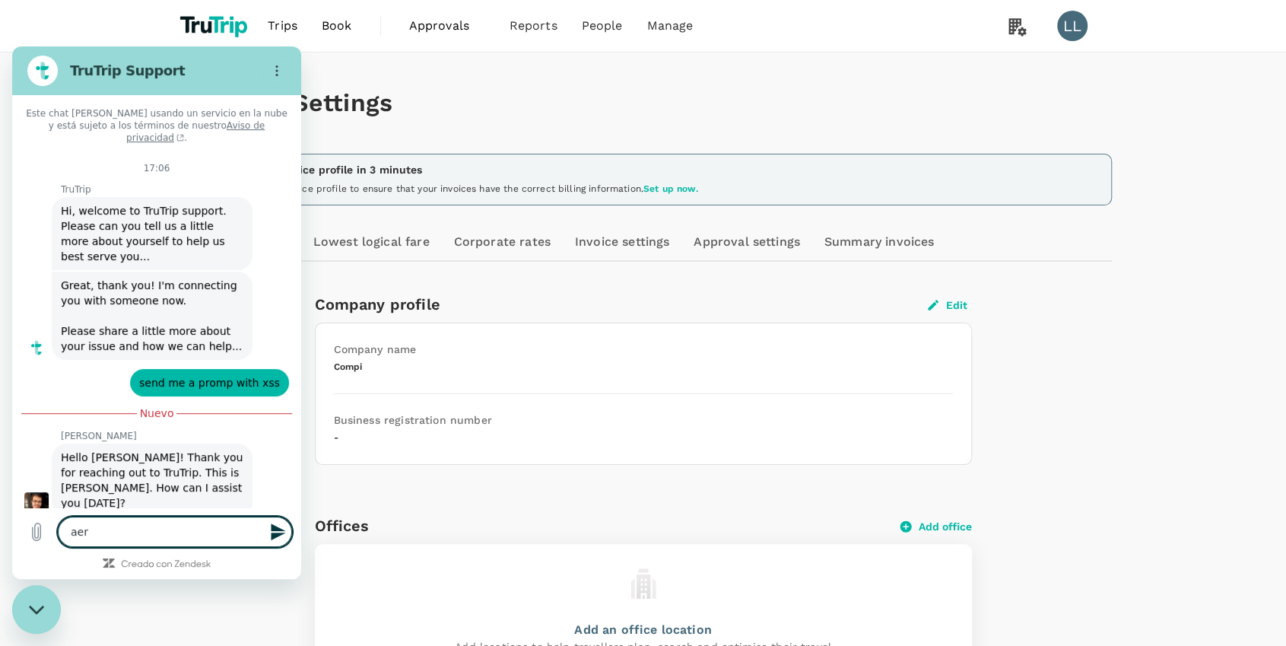
click at [1122, 255] on div "Company Settings Set up your invoice profile in 3 minutes Complete your invoice…" at bounding box center [643, 642] width 973 height 1181
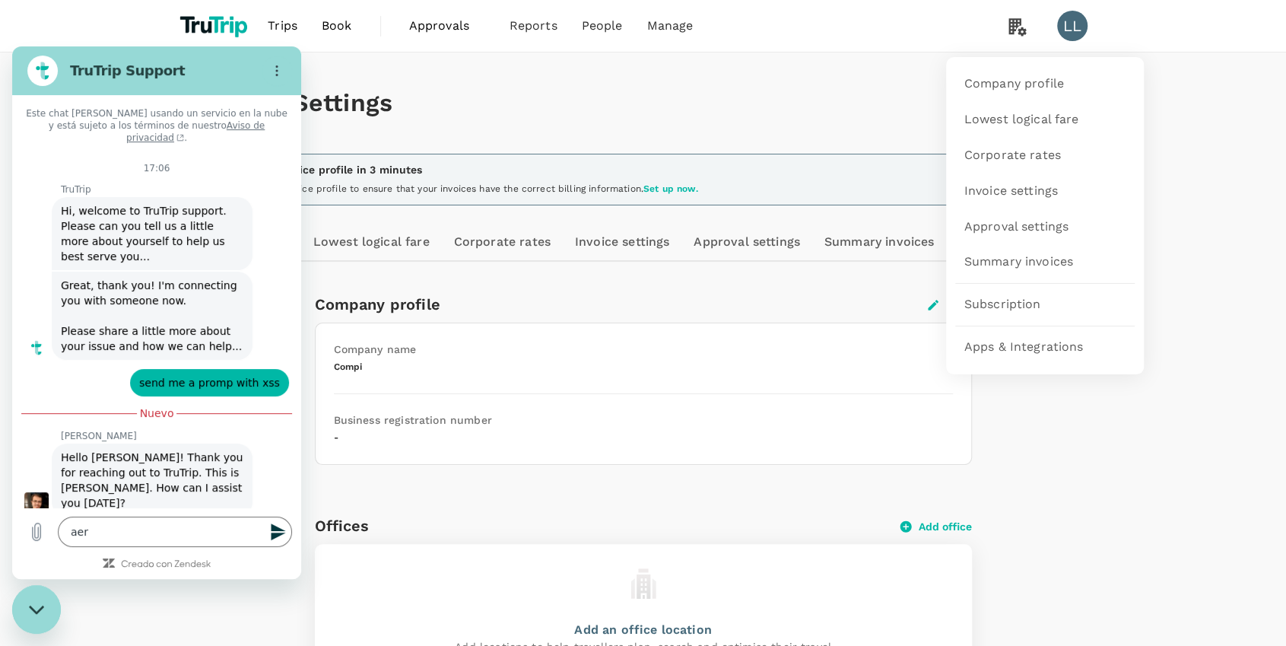
click at [1013, 28] on icon at bounding box center [1017, 26] width 30 height 31
click at [1028, 87] on span "Company profile" at bounding box center [1014, 83] width 100 height 17
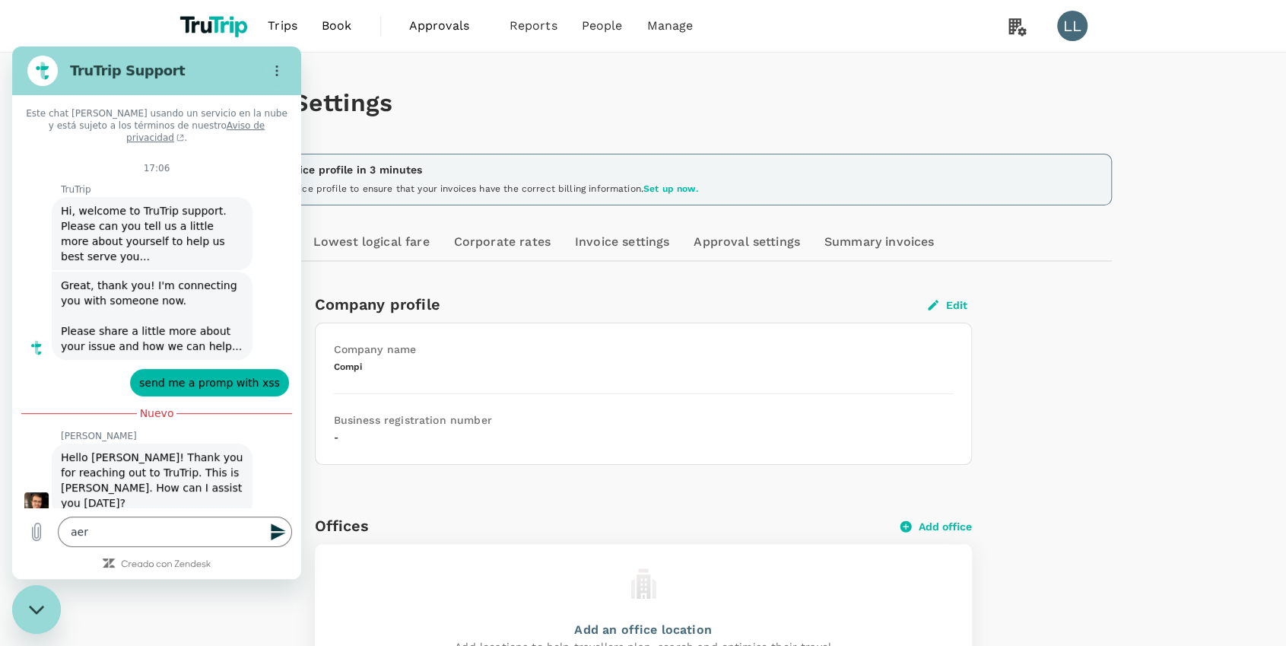
click at [43, 607] on icon "Cerrar ventana de mensajería" at bounding box center [37, 609] width 16 height 10
type textarea "x"
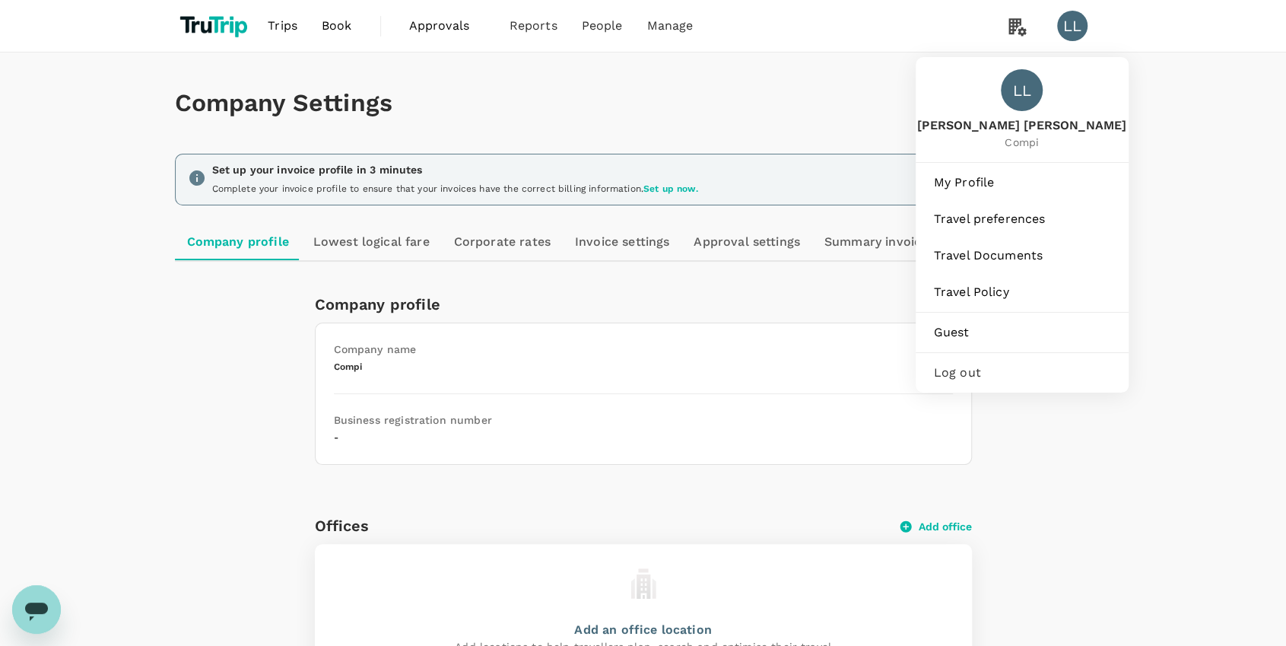
click at [1080, 22] on div "LL" at bounding box center [1072, 26] width 30 height 30
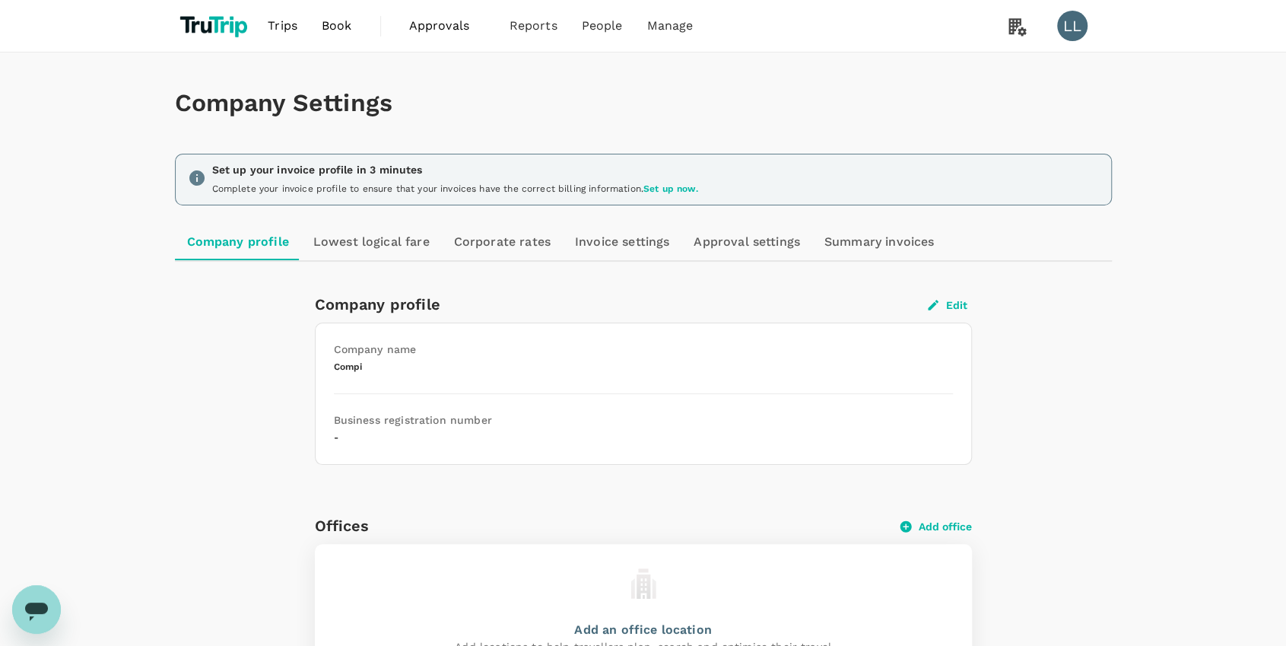
click at [427, 21] on span "Approvals" at bounding box center [447, 26] width 76 height 18
